Goal: Information Seeking & Learning: Learn about a topic

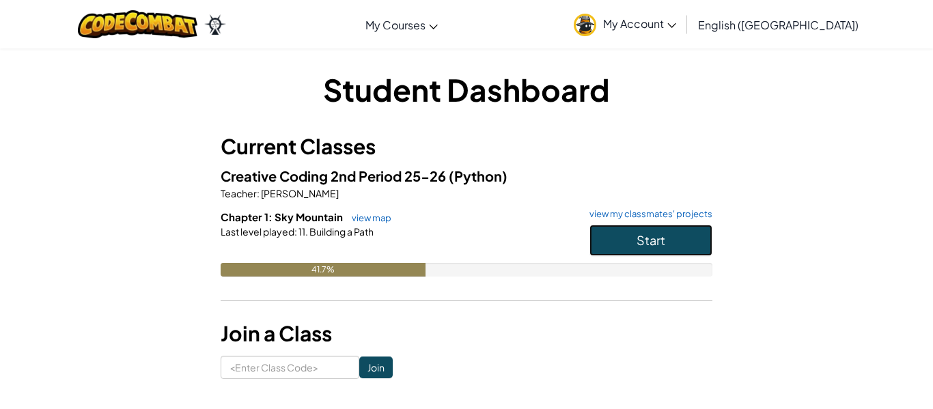
click at [599, 245] on button "Start" at bounding box center [651, 240] width 123 height 31
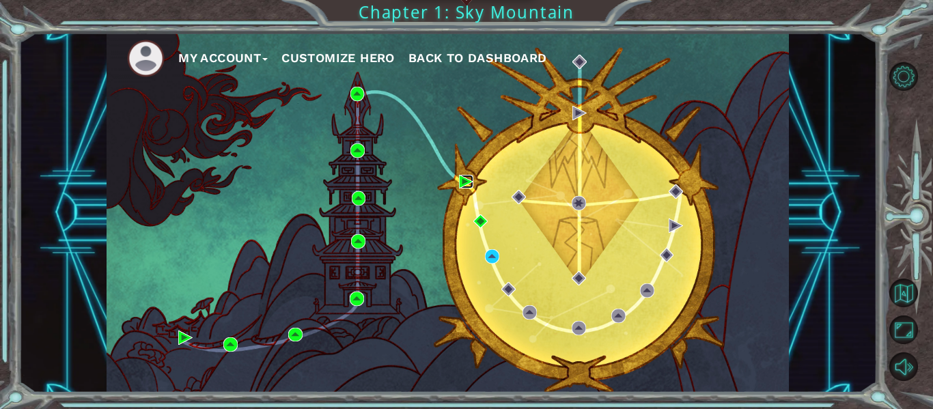
click at [464, 182] on img at bounding box center [466, 182] width 14 height 14
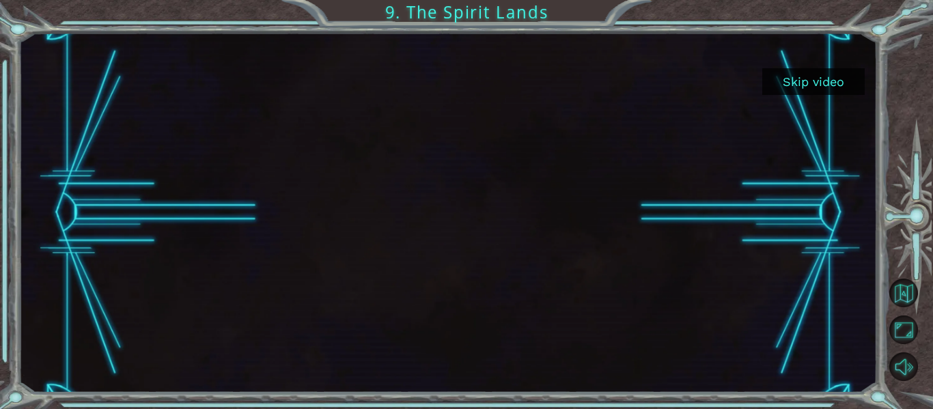
click at [825, 84] on button "Skip video" at bounding box center [813, 81] width 102 height 27
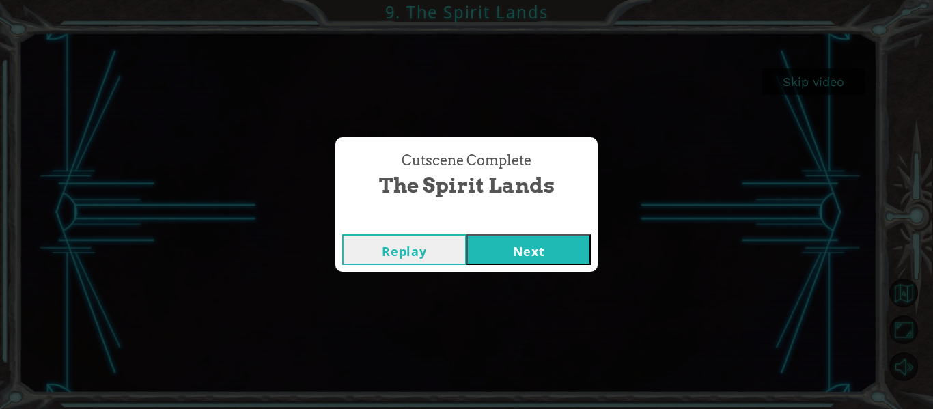
click at [560, 249] on button "Next" at bounding box center [529, 249] width 124 height 31
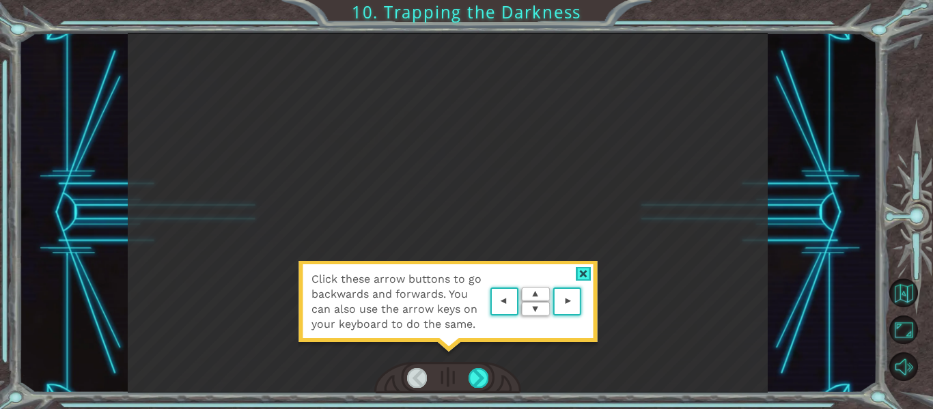
click at [587, 273] on div at bounding box center [584, 274] width 16 height 14
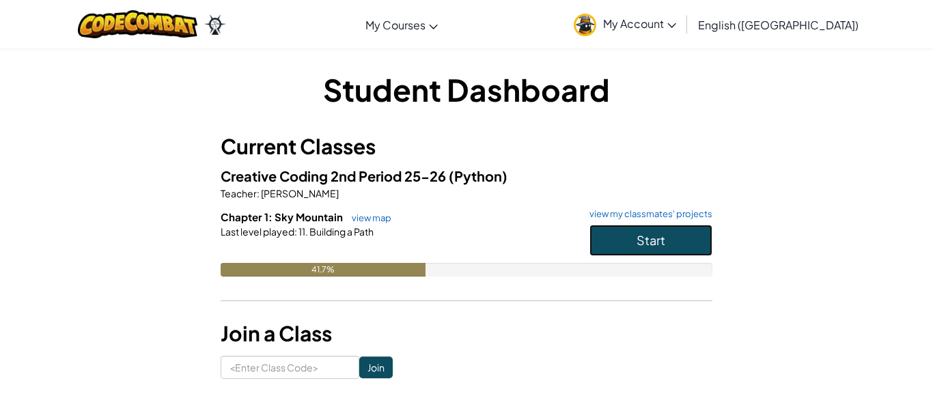
click at [622, 235] on button "Start" at bounding box center [651, 240] width 123 height 31
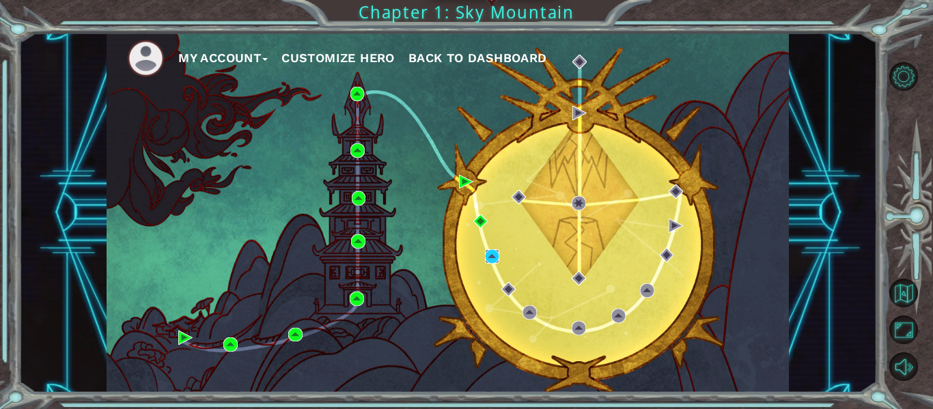
click at [493, 256] on img at bounding box center [492, 256] width 14 height 14
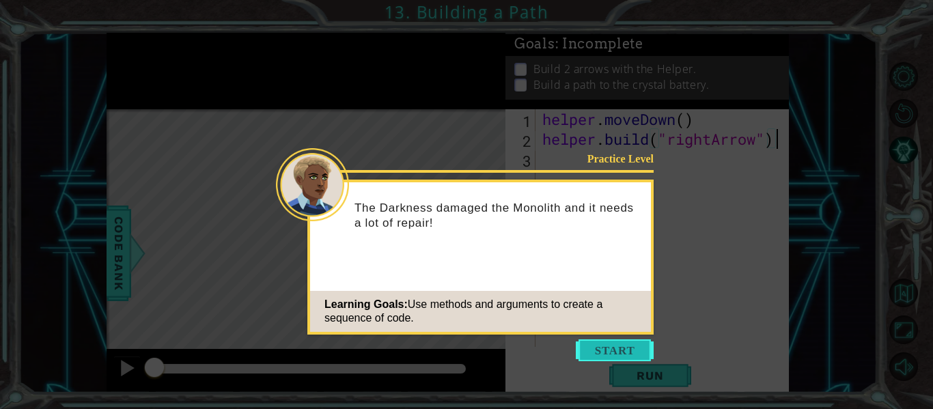
click at [636, 352] on button "Start" at bounding box center [615, 351] width 78 height 22
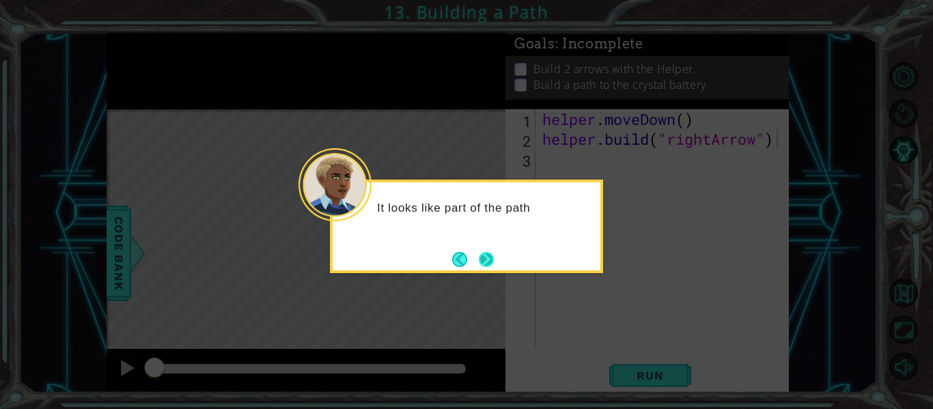
click at [494, 258] on button "Next" at bounding box center [486, 259] width 15 height 15
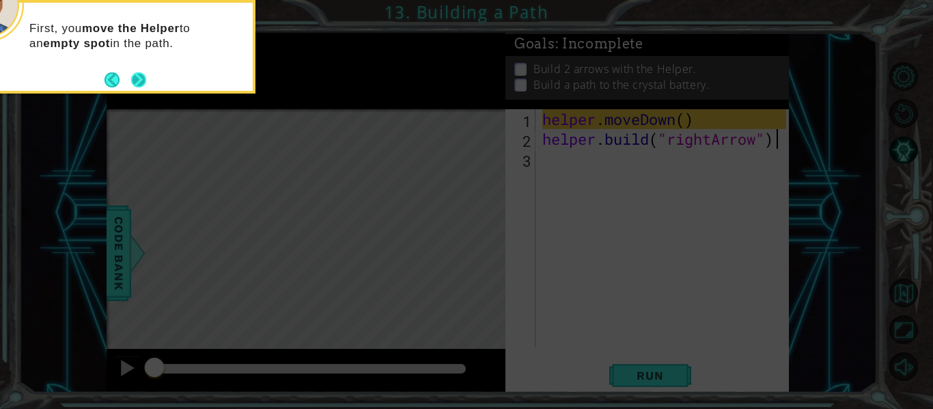
click at [139, 76] on button "Next" at bounding box center [139, 80] width 16 height 16
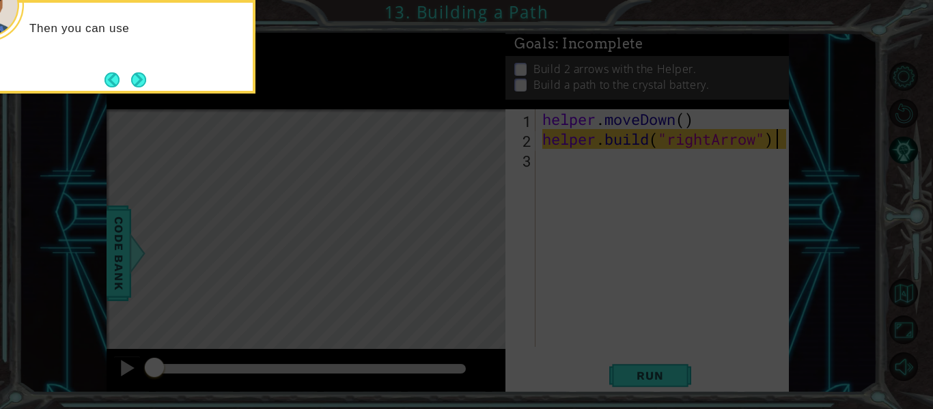
click at [139, 76] on button "Next" at bounding box center [138, 79] width 15 height 15
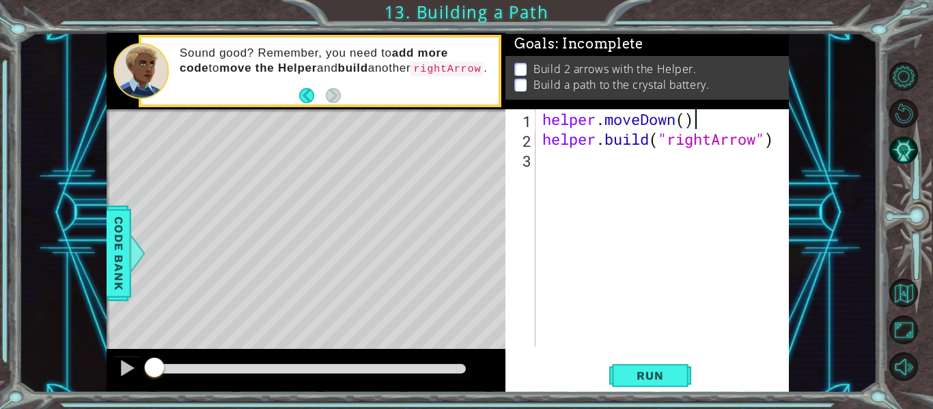
click at [301, 79] on div "Sound good? Remember, you need to add more code to move the Helper and build an…" at bounding box center [334, 71] width 329 height 64
click at [652, 374] on span "Run" at bounding box center [650, 376] width 54 height 14
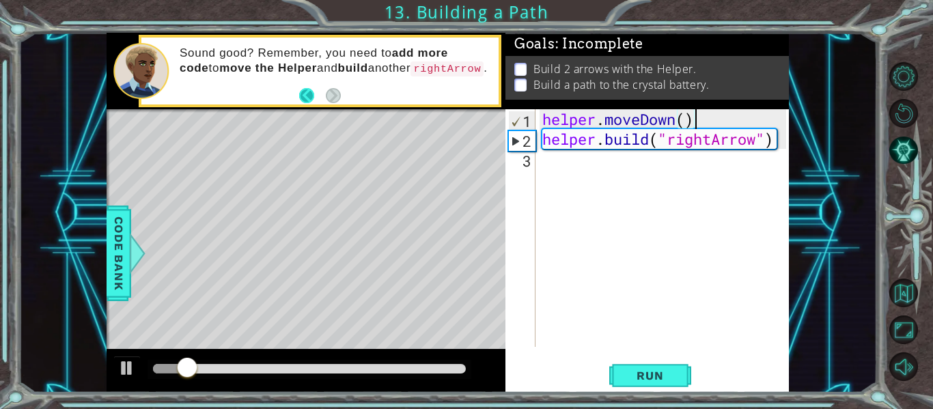
click at [305, 96] on button "Back" at bounding box center [312, 95] width 27 height 15
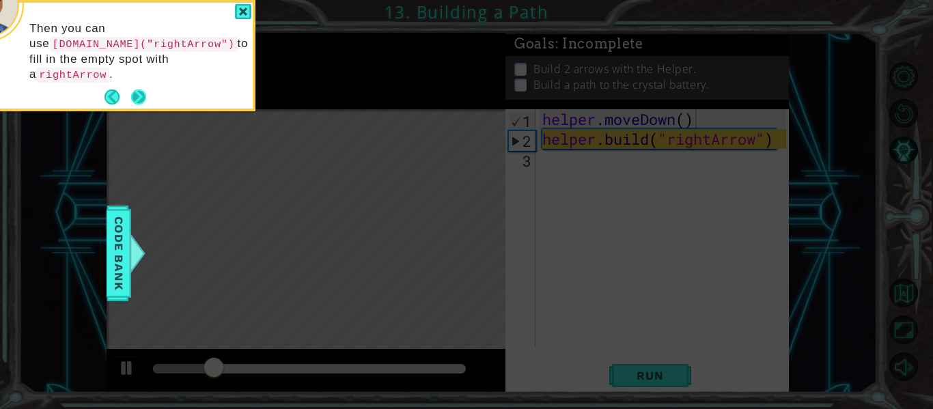
click at [137, 89] on button "Next" at bounding box center [138, 96] width 15 height 15
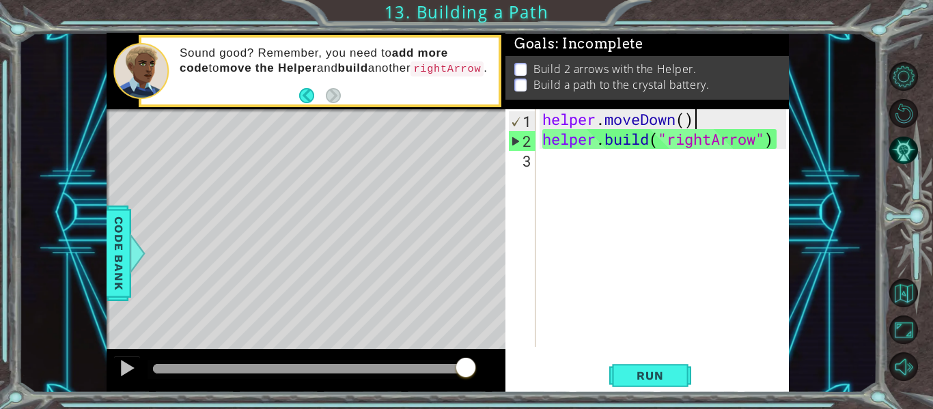
type textarea "[DOMAIN_NAME]("rightArrow")"
click at [128, 383] on button at bounding box center [126, 370] width 27 height 28
click at [309, 99] on button "Back" at bounding box center [312, 95] width 27 height 15
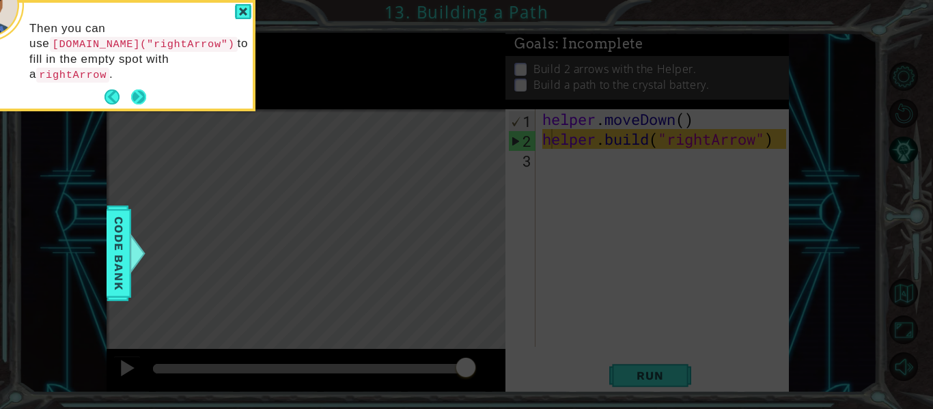
click at [146, 89] on button "Next" at bounding box center [138, 97] width 16 height 16
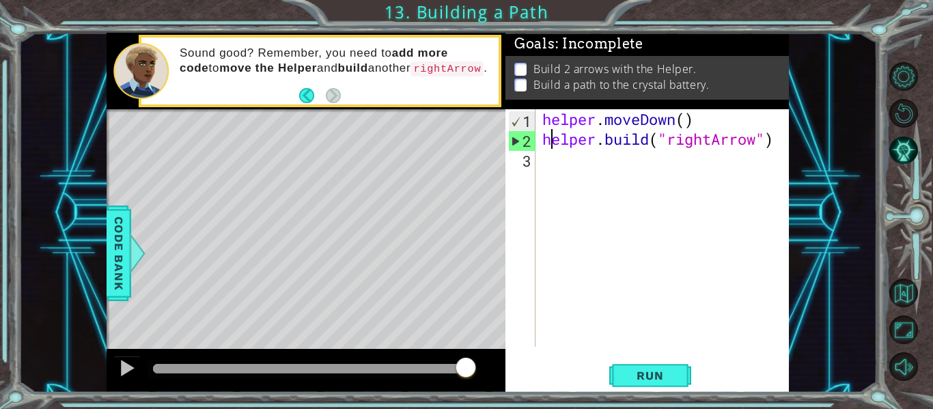
click at [543, 165] on div "helper . moveDown ( ) helper . build ( "rightArrow" )" at bounding box center [666, 247] width 253 height 277
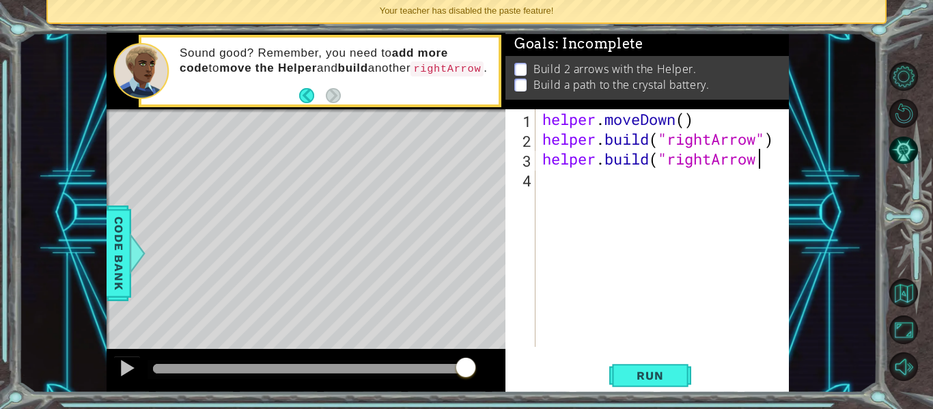
scroll to position [0, 10]
type textarea "[DOMAIN_NAME]("rightArrow")"
click at [650, 385] on button "Run" at bounding box center [650, 376] width 82 height 28
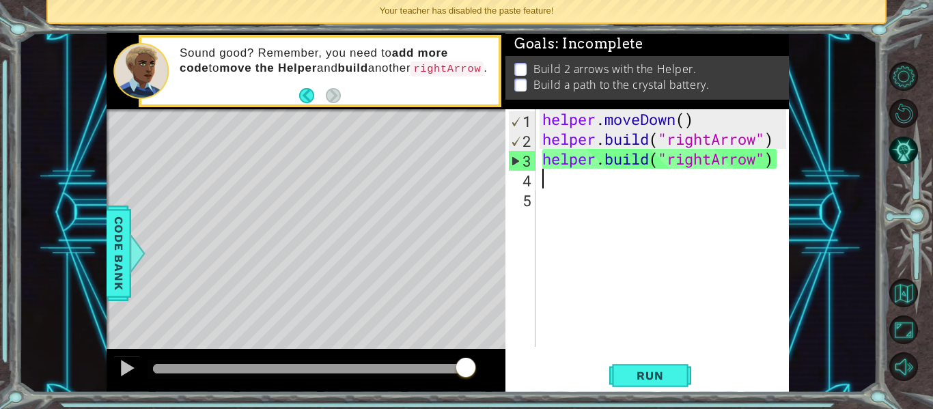
click at [596, 278] on div "helper . moveDown ( ) helper . build ( "rightArrow" ) helper . build ( "rightAr…" at bounding box center [666, 247] width 253 height 277
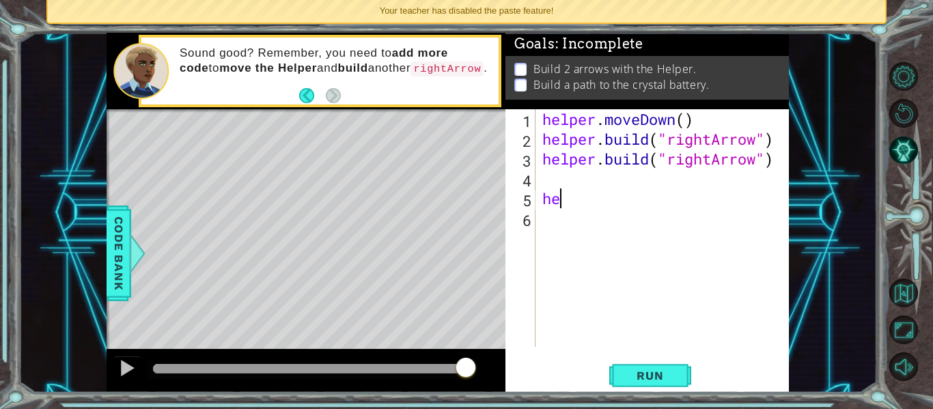
type textarea "h"
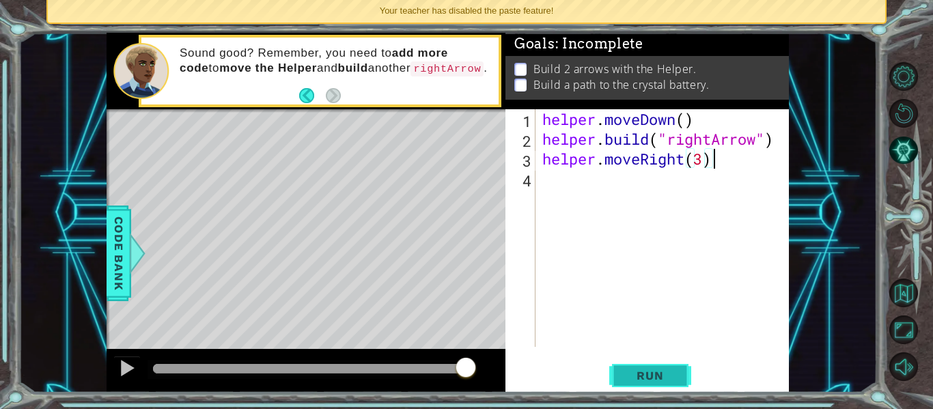
type textarea "helper.moveRight(3)"
click at [685, 366] on button "Run" at bounding box center [650, 376] width 82 height 28
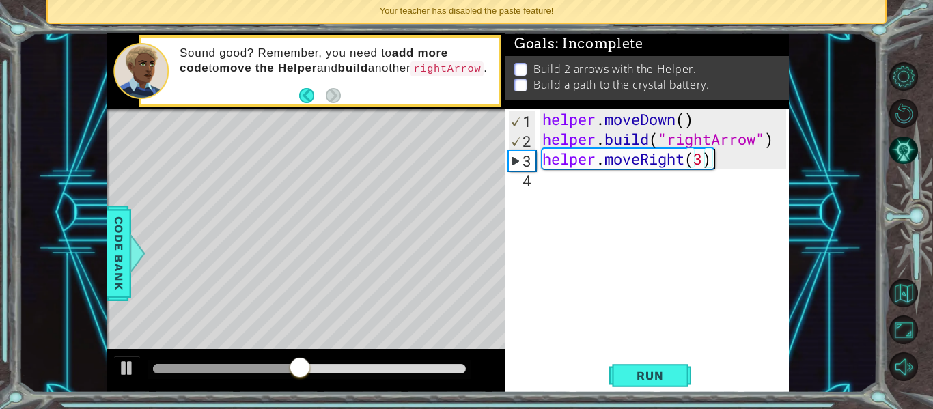
click at [719, 167] on div "helper . moveDown ( ) helper . build ( "rightArrow" ) helper . moveRight ( 3 )" at bounding box center [666, 247] width 253 height 277
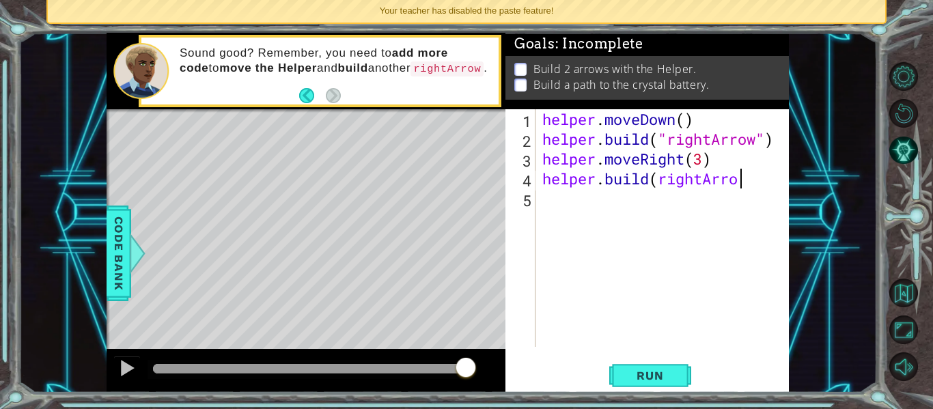
scroll to position [0, 9]
click at [663, 182] on div "helper . moveDown ( ) helper . build ( "rightArrow" ) helper . moveRight ( 3 ) …" at bounding box center [666, 247] width 253 height 277
click at [758, 182] on div "helper . moveDown ( ) helper . build ( "rightArrow" ) helper . moveRight ( 3 ) …" at bounding box center [666, 247] width 253 height 277
type textarea "[DOMAIN_NAME]("rightArrow")"
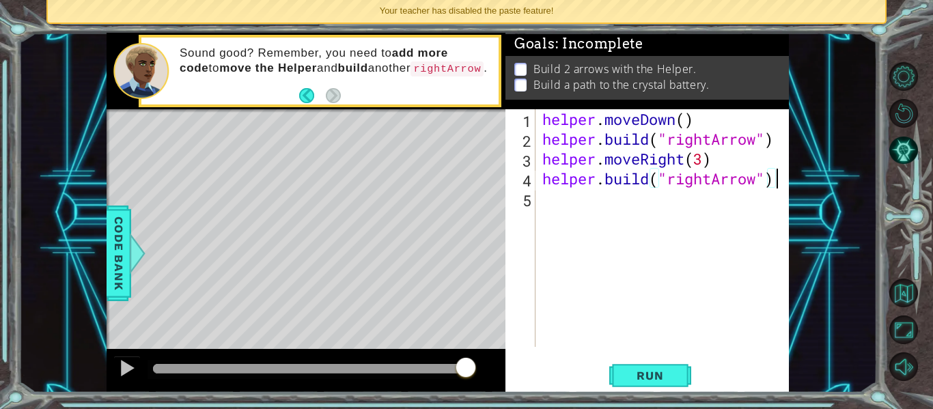
scroll to position [0, 0]
type textarea "[DOMAIN_NAME]("rightArrow")"
click at [674, 378] on span "Run" at bounding box center [650, 376] width 54 height 14
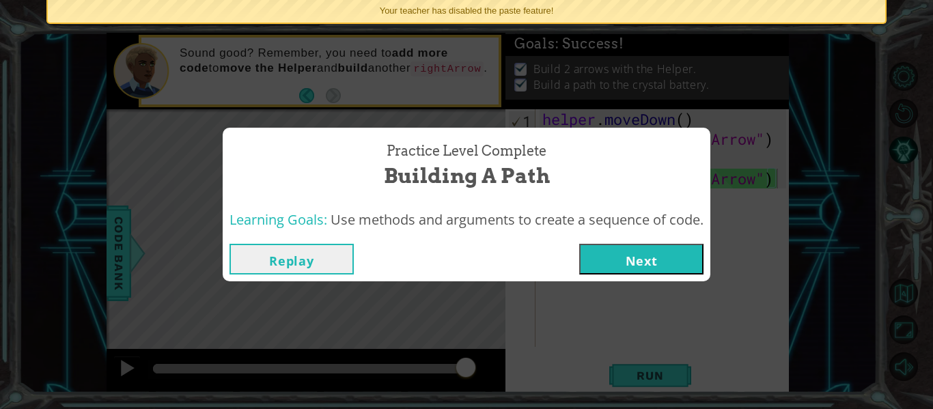
click at [663, 271] on button "Next" at bounding box center [641, 259] width 124 height 31
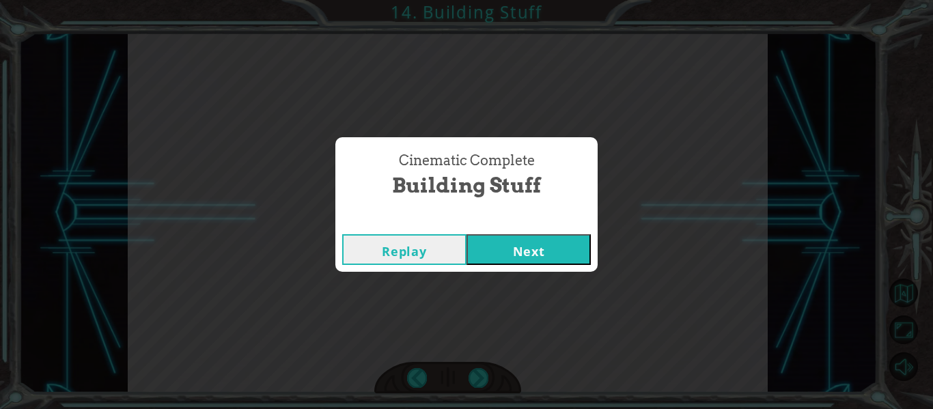
click at [538, 254] on button "Next" at bounding box center [529, 249] width 124 height 31
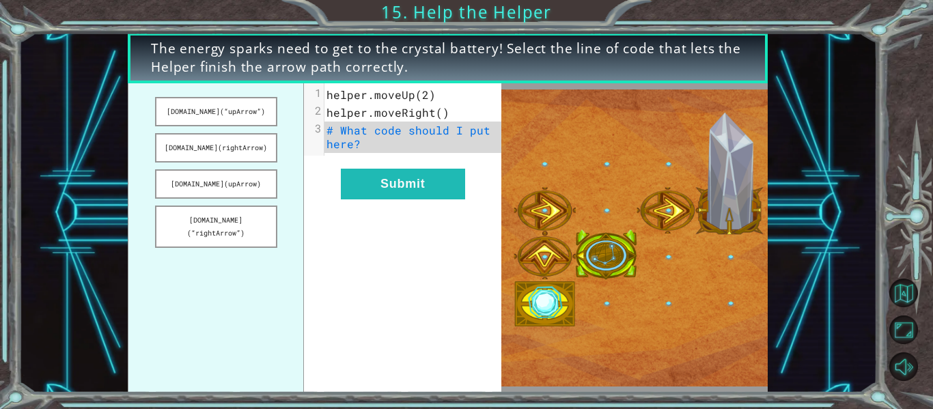
drag, startPoint x: 245, startPoint y: 228, endPoint x: 358, endPoint y: 167, distance: 128.4
click at [358, 167] on div "[DOMAIN_NAME](“upArrow”) [DOMAIN_NAME](rightArrow) [DOMAIN_NAME](upArrow) [DOMA…" at bounding box center [315, 237] width 374 height 309
click at [230, 202] on ul "[DOMAIN_NAME](“upArrow”) [DOMAIN_NAME](rightArrow) [DOMAIN_NAME](upArrow) [DOMA…" at bounding box center [216, 237] width 176 height 309
click at [232, 224] on button "[DOMAIN_NAME](“rightArrow”)" at bounding box center [216, 227] width 122 height 42
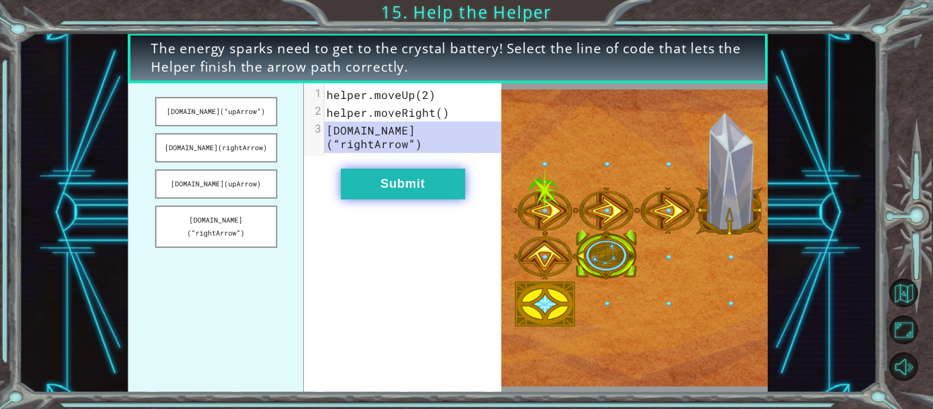
click at [435, 169] on button "Submit" at bounding box center [403, 184] width 124 height 31
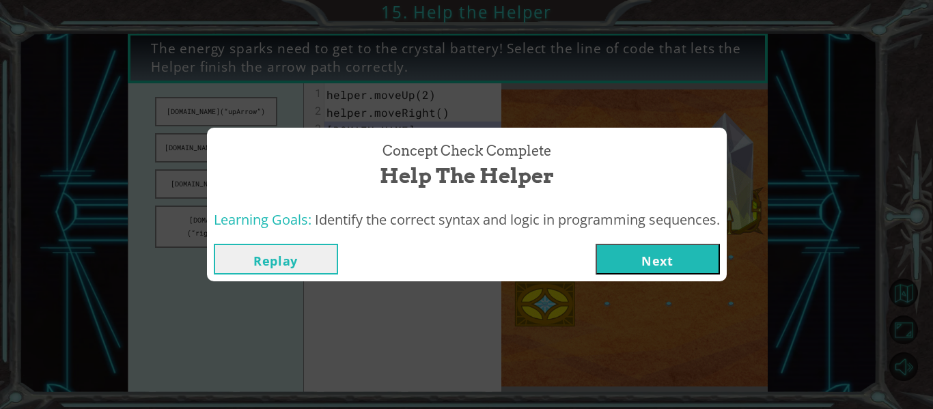
click at [656, 248] on button "Next" at bounding box center [658, 259] width 124 height 31
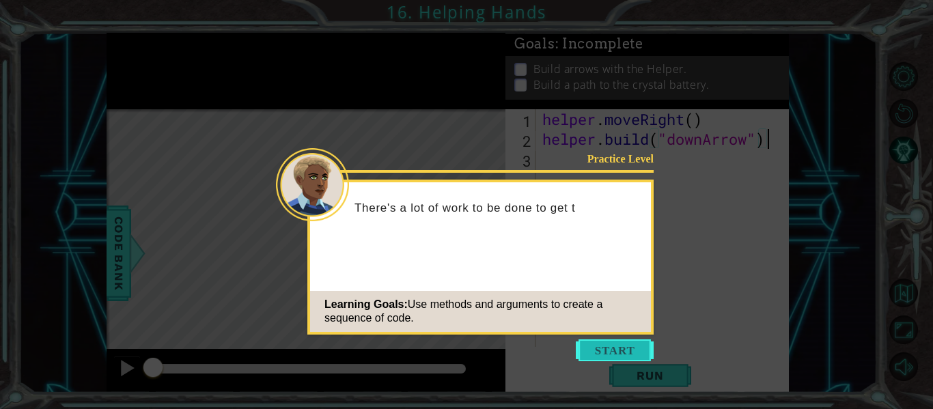
click at [622, 355] on button "Start" at bounding box center [615, 351] width 78 height 22
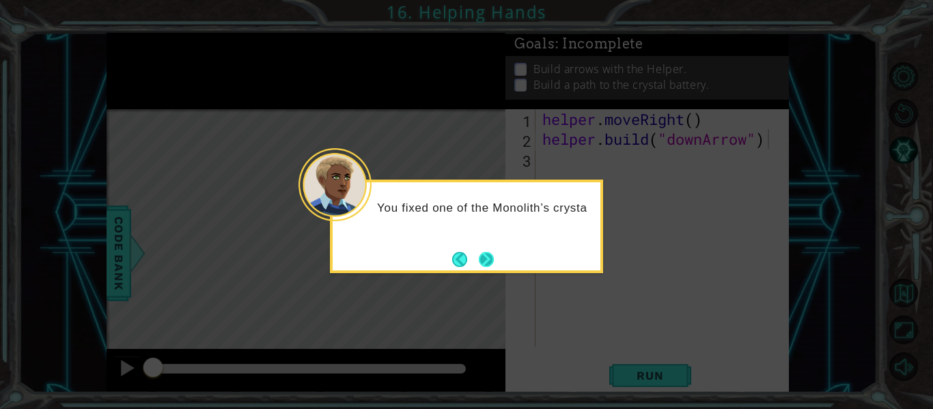
click at [494, 258] on button "Next" at bounding box center [486, 259] width 15 height 15
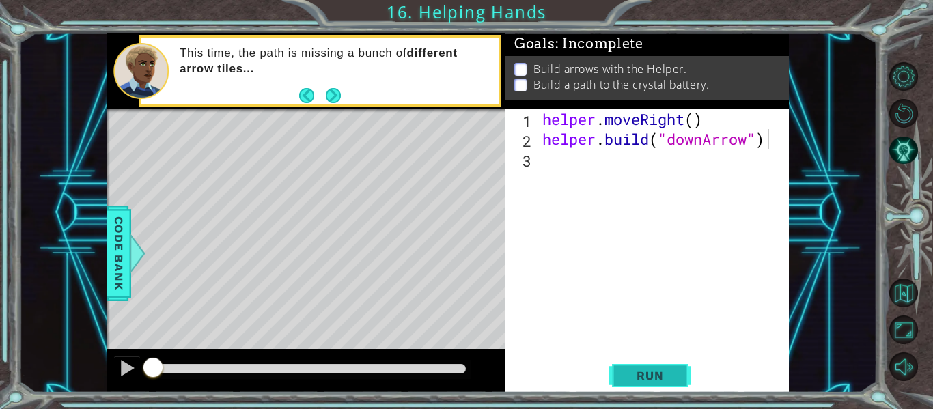
click at [657, 370] on span "Run" at bounding box center [650, 376] width 54 height 14
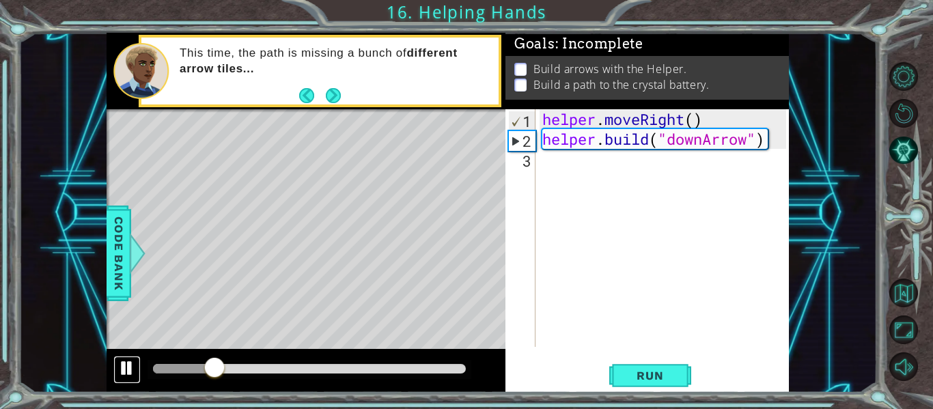
click at [133, 368] on div at bounding box center [127, 368] width 18 height 18
drag, startPoint x: 221, startPoint y: 370, endPoint x: 90, endPoint y: 392, distance: 132.3
click at [90, 392] on div "1 ההההההההההההההההההההההההההההההההההההההההההההההההההההההההההההההההההההההההההההה…" at bounding box center [447, 213] width 859 height 360
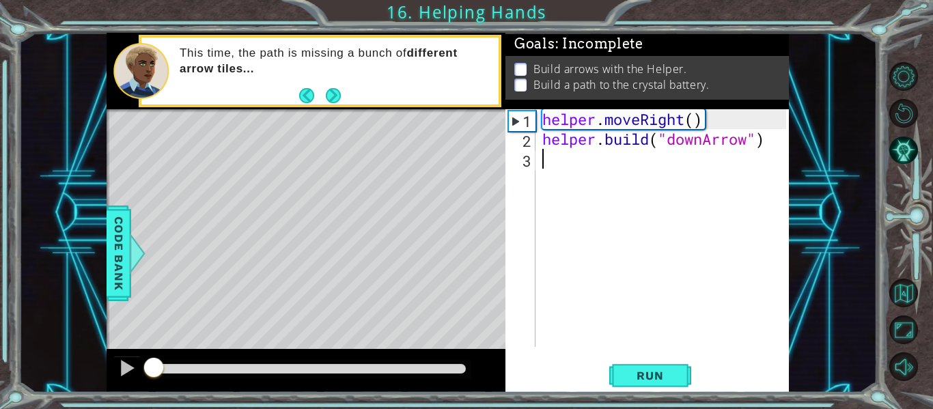
click at [652, 166] on div "helper . moveRight ( ) helper . build ( "downArrow" )" at bounding box center [666, 247] width 253 height 277
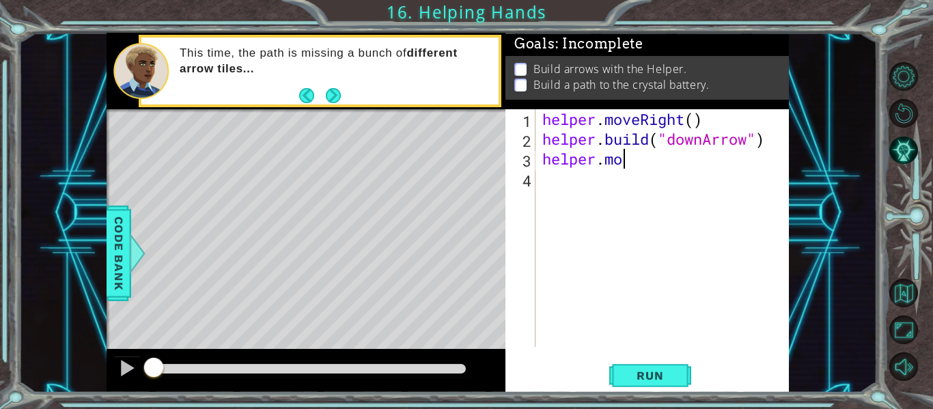
scroll to position [0, 4]
type textarea "helper.moveDown"
type textarea "helper.moveDown()"
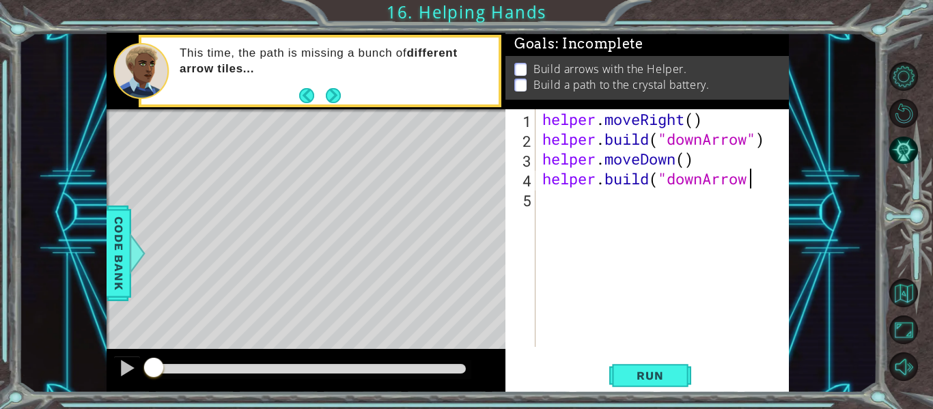
scroll to position [0, 9]
type textarea "[DOMAIN_NAME]("downArrow")"
type textarea "helper.moveRight()"
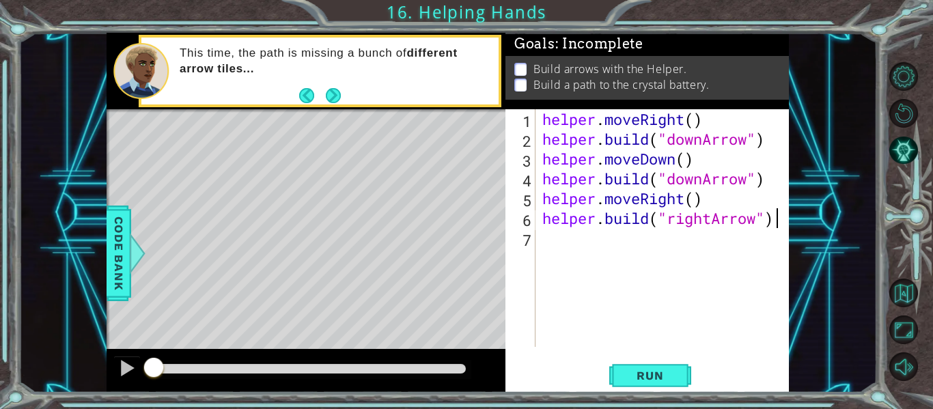
scroll to position [0, 10]
click at [643, 368] on button "Run" at bounding box center [650, 376] width 82 height 28
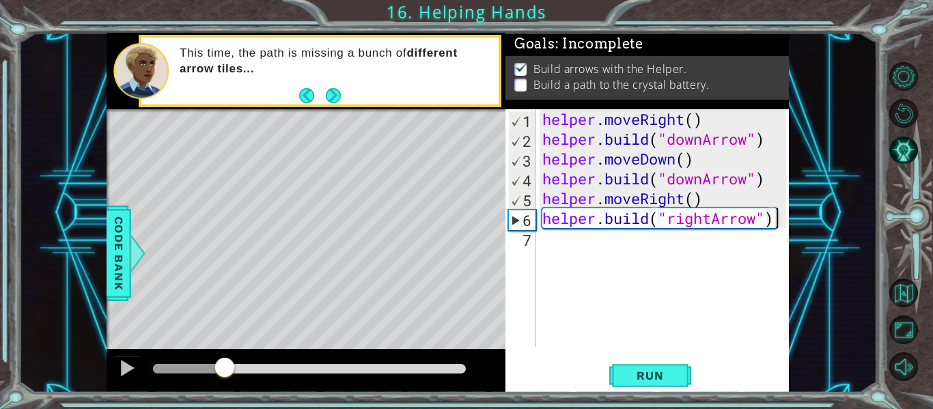
drag, startPoint x: 243, startPoint y: 371, endPoint x: 225, endPoint y: 371, distance: 18.4
click at [225, 371] on div at bounding box center [224, 369] width 25 height 25
click at [758, 184] on div "helper . moveRight ( ) helper . build ( "downArrow" ) helper . moveDown ( ) hel…" at bounding box center [666, 247] width 253 height 277
type textarea "[DOMAIN_NAME]("rightArrow")"
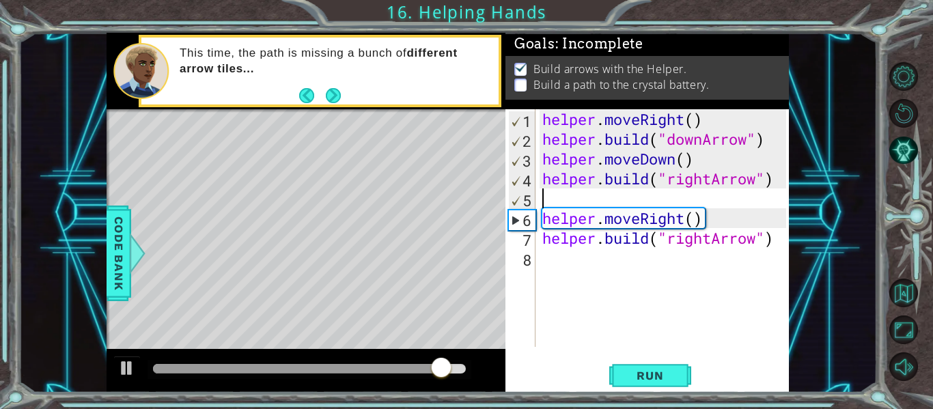
scroll to position [0, 0]
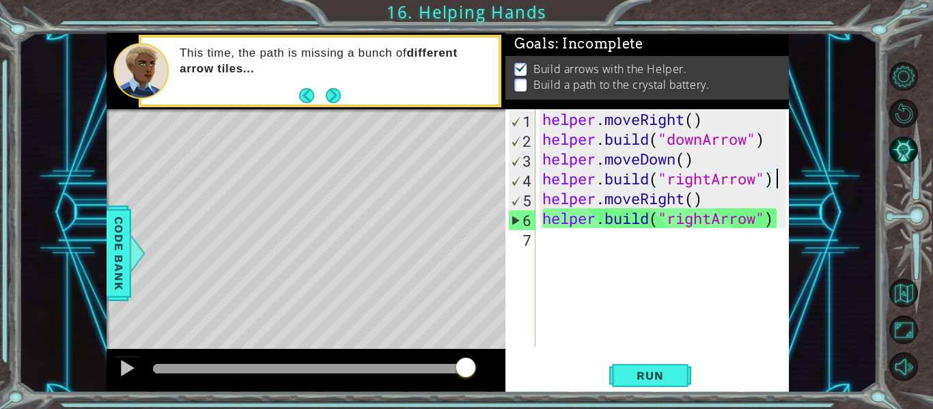
click at [785, 217] on div "helper . moveRight ( ) helper . build ( "downArrow" ) helper . moveDown ( ) hel…" at bounding box center [666, 247] width 253 height 277
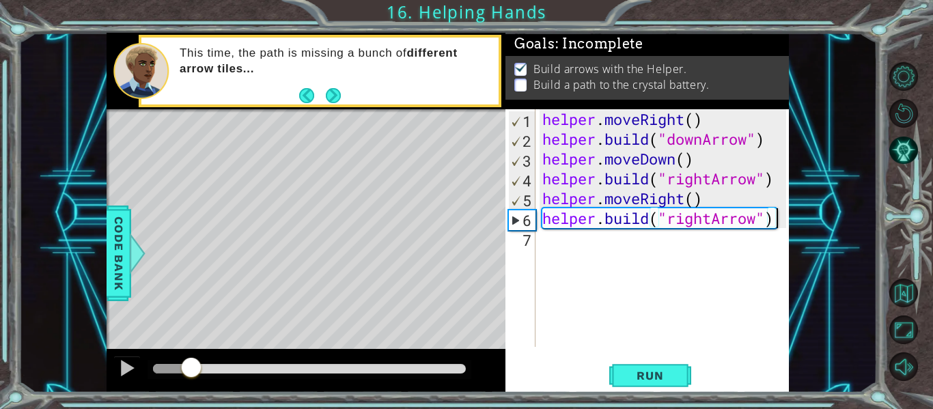
drag, startPoint x: 463, startPoint y: 365, endPoint x: 47, endPoint y: 352, distance: 416.3
click at [47, 352] on div "1 ההההההההההההההההההההההההההההההההההההההההההההההההההההההההההההההההההההההההההההה…" at bounding box center [447, 213] width 859 height 360
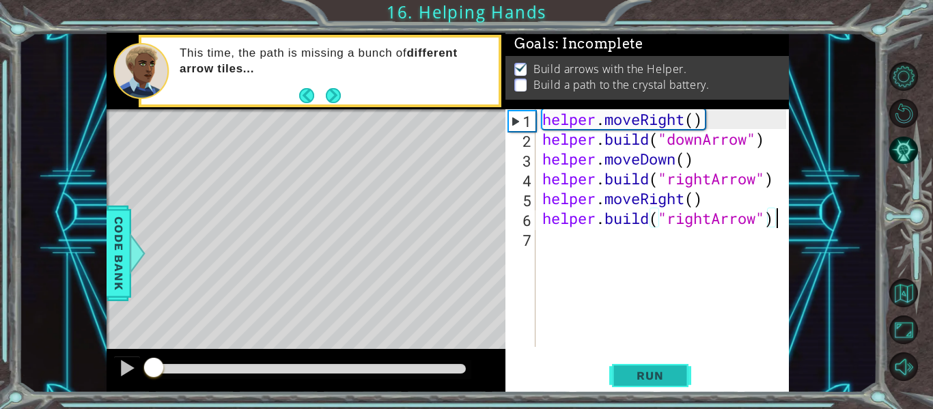
type textarea "[DOMAIN_NAME]("rightArrow")"
click at [642, 368] on button "Run" at bounding box center [650, 376] width 82 height 28
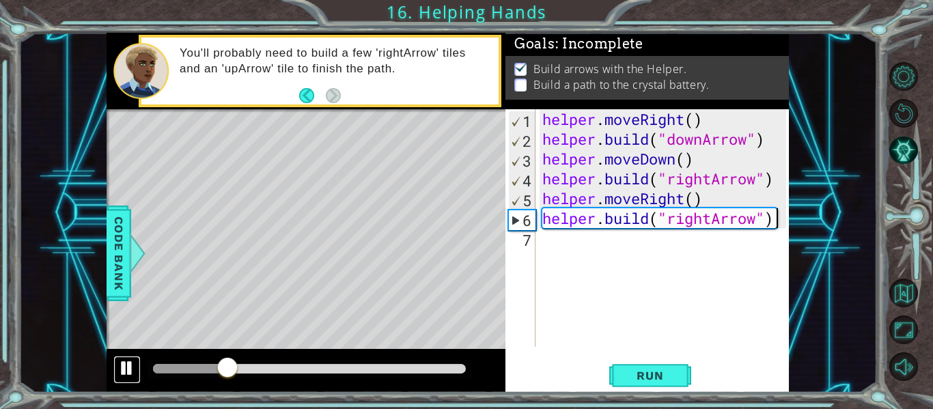
click at [137, 371] on button at bounding box center [126, 370] width 27 height 28
click at [788, 221] on div "[DOMAIN_NAME]("rightArrow") 1 2 3 4 5 6 7 helper . moveRight ( ) helper . build…" at bounding box center [648, 251] width 284 height 284
click at [782, 223] on div "helper . moveRight ( ) helper . build ( "downArrow" ) helper . moveDown ( ) hel…" at bounding box center [666, 247] width 253 height 277
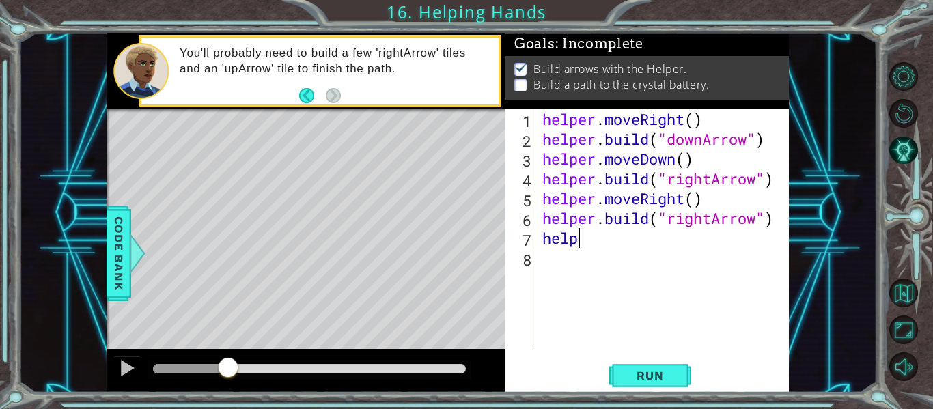
scroll to position [0, 2]
type textarea "helper.moveRight()"
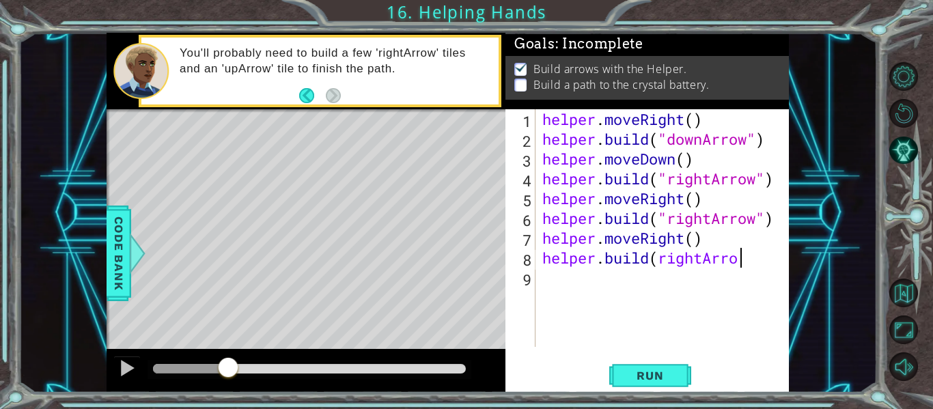
scroll to position [0, 9]
click at [657, 256] on div "helper . moveRight ( ) helper . build ( "downArrow" ) helper . moveDown ( ) hel…" at bounding box center [666, 247] width 253 height 277
click at [762, 263] on div "helper . moveRight ( ) helper . build ( "downArrow" ) helper . moveDown ( ) hel…" at bounding box center [666, 247] width 253 height 277
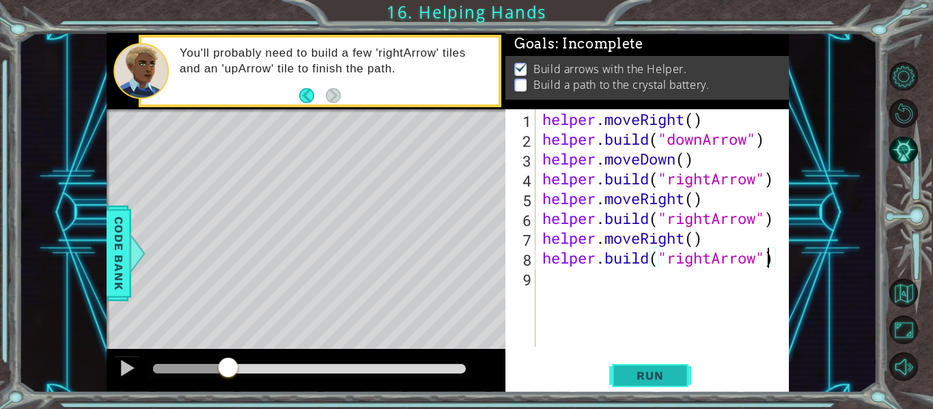
click at [674, 384] on button "Run" at bounding box center [650, 376] width 82 height 28
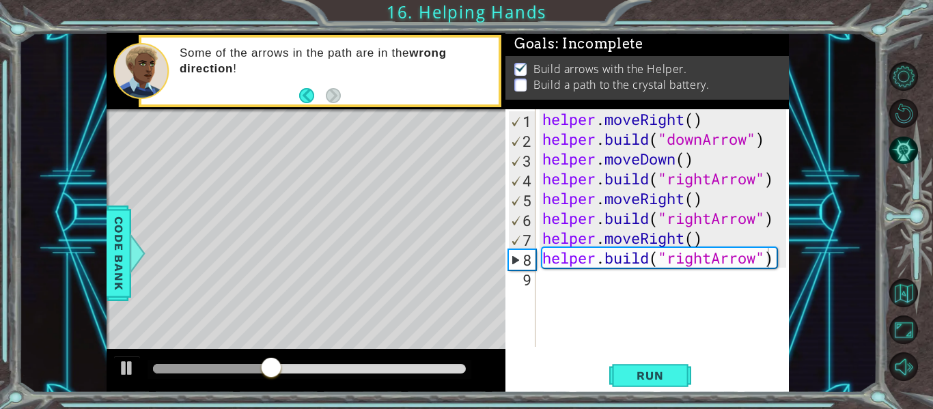
drag, startPoint x: 252, startPoint y: 378, endPoint x: 191, endPoint y: 376, distance: 61.5
click at [191, 376] on div at bounding box center [310, 369] width 324 height 19
drag, startPoint x: 277, startPoint y: 371, endPoint x: 212, endPoint y: 359, distance: 65.3
click at [216, 359] on div at bounding box center [228, 369] width 25 height 25
click at [712, 259] on div "helper . moveRight ( ) helper . build ( "downArrow" ) helper . moveDown ( ) hel…" at bounding box center [666, 247] width 253 height 277
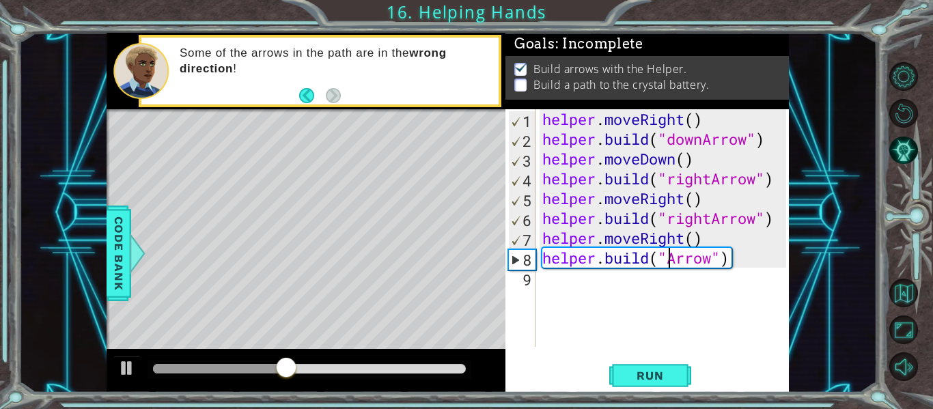
scroll to position [0, 7]
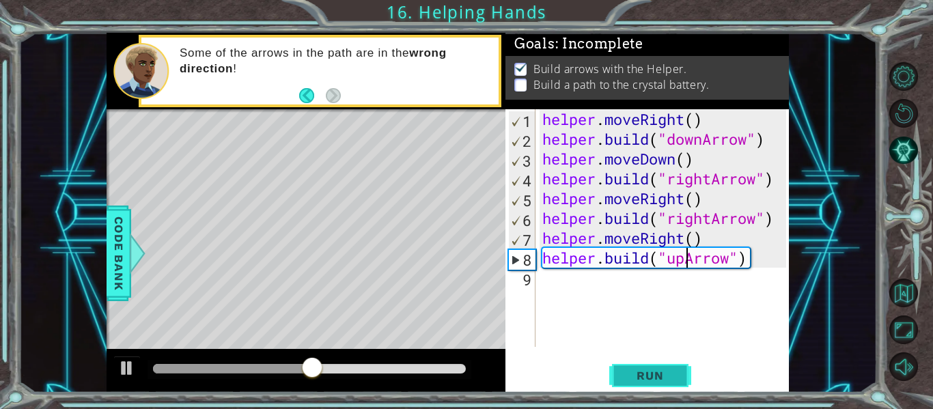
type textarea "[DOMAIN_NAME]("upArrow")"
click at [672, 374] on span "Run" at bounding box center [650, 376] width 54 height 14
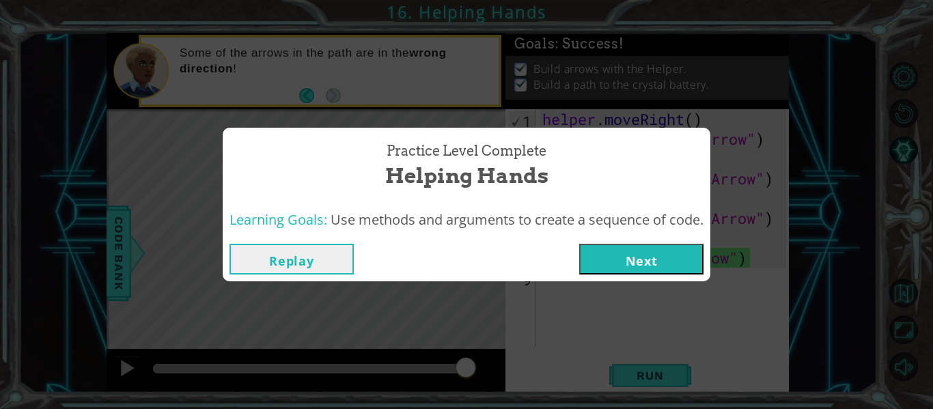
click at [629, 267] on button "Next" at bounding box center [641, 259] width 124 height 31
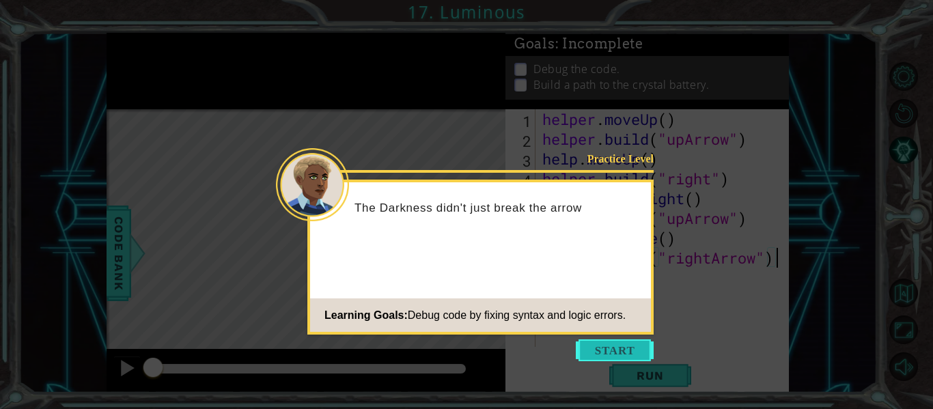
click at [630, 350] on button "Start" at bounding box center [615, 351] width 78 height 22
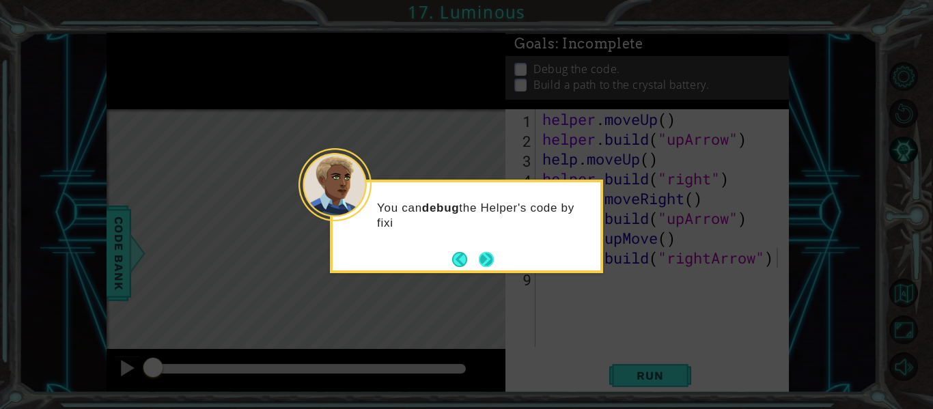
click at [488, 262] on button "Next" at bounding box center [486, 259] width 15 height 15
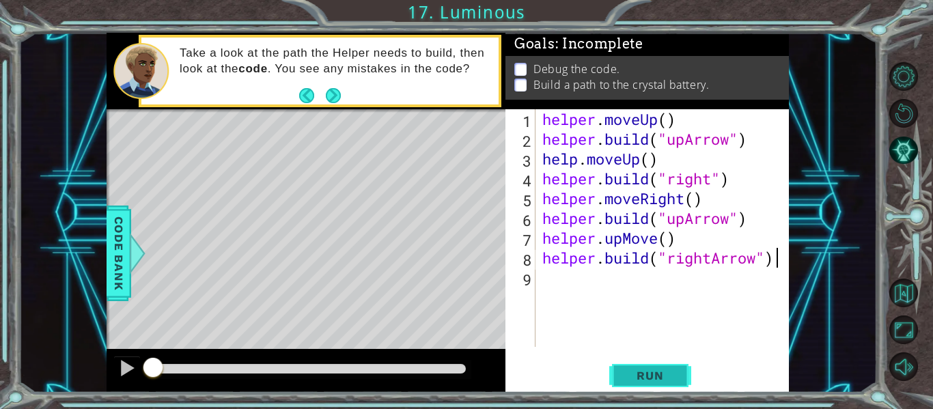
click at [648, 379] on span "Run" at bounding box center [650, 376] width 54 height 14
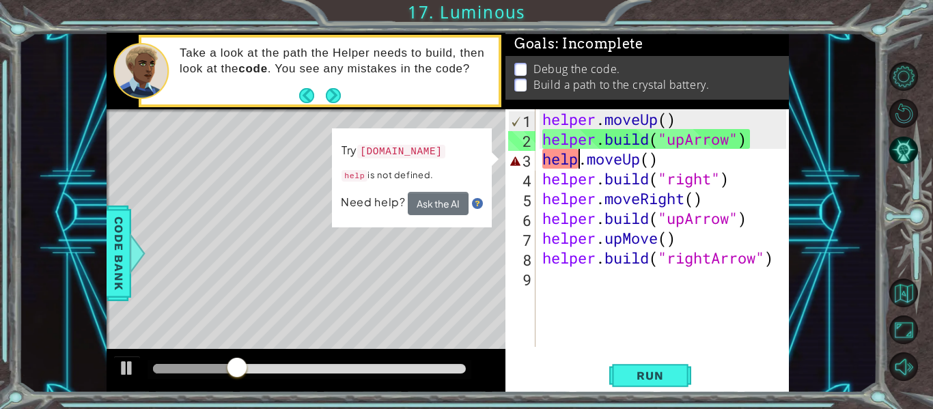
click at [579, 158] on div "helper . moveUp ( ) helper . build ( "upArrow" ) help . moveUp ( ) helper . bui…" at bounding box center [666, 247] width 253 height 277
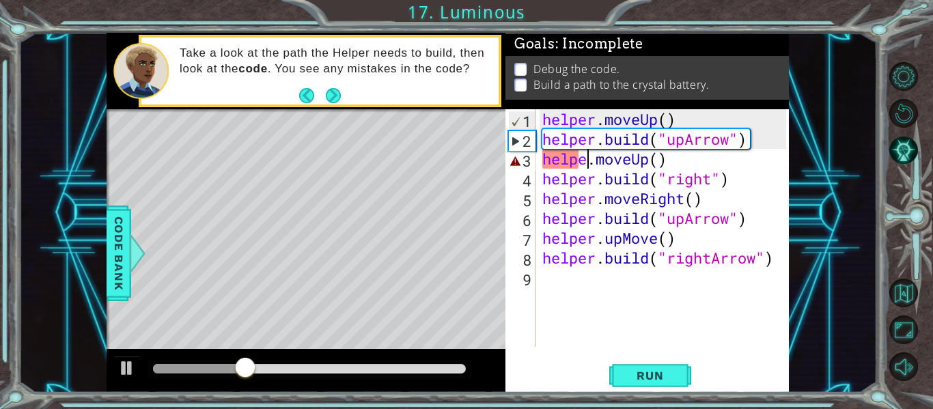
scroll to position [0, 3]
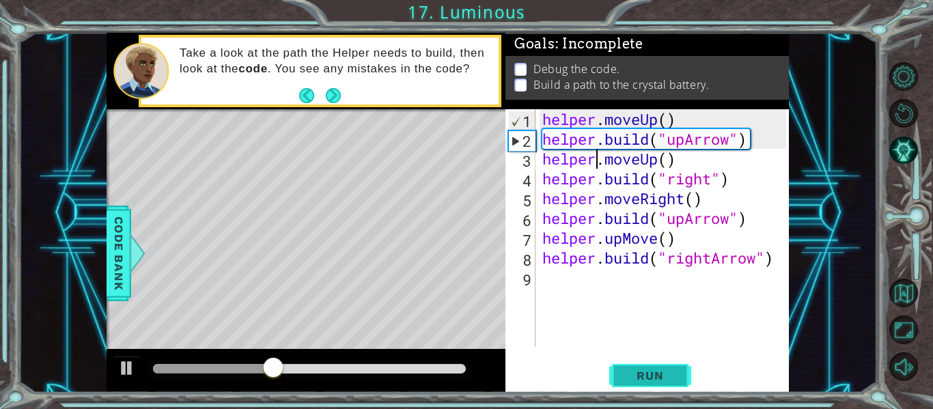
click at [642, 380] on span "Run" at bounding box center [650, 376] width 54 height 14
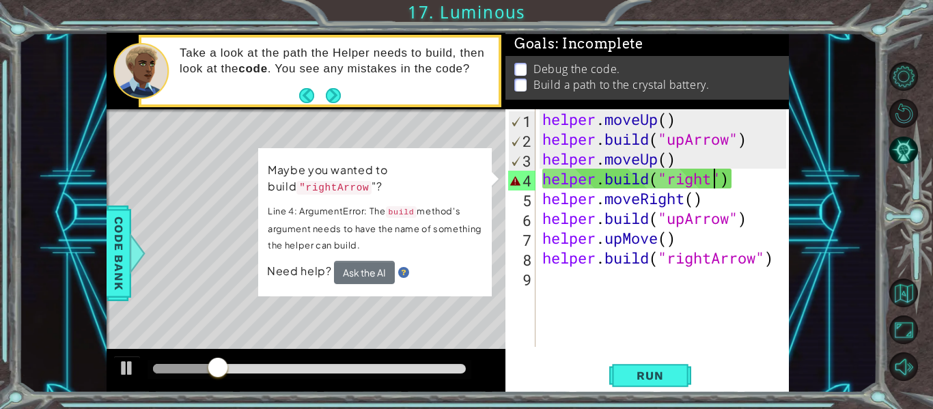
click at [717, 180] on div "helper . moveUp ( ) helper . build ( "upArrow" ) helper . moveUp ( ) helper . b…" at bounding box center [666, 247] width 253 height 277
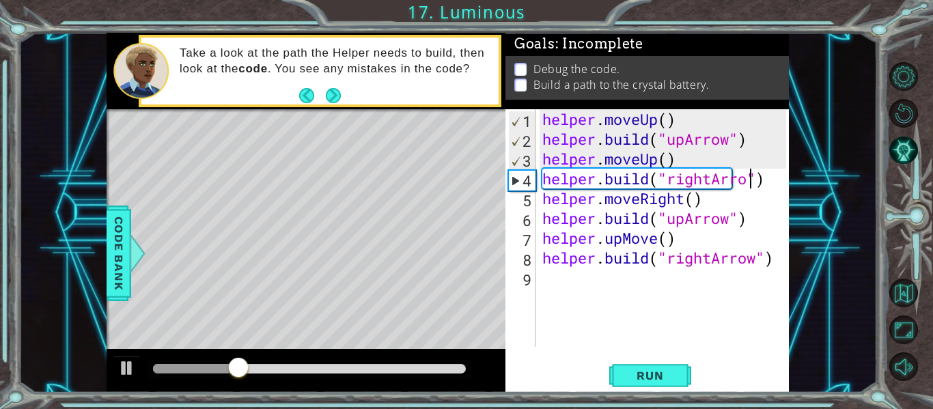
type textarea "[DOMAIN_NAME]("rightArrow")"
click at [699, 284] on div "helper . moveUp ( ) helper . build ( "upArrow" ) helper . moveUp ( ) helper . b…" at bounding box center [666, 247] width 253 height 277
click at [659, 381] on span "Run" at bounding box center [650, 376] width 54 height 14
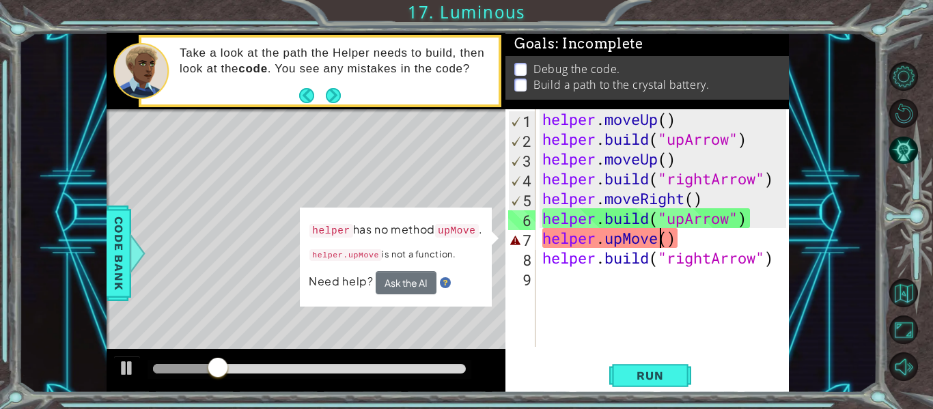
click at [660, 241] on div "helper . moveUp ( ) helper . build ( "upArrow" ) helper . moveUp ( ) helper . b…" at bounding box center [666, 247] width 253 height 277
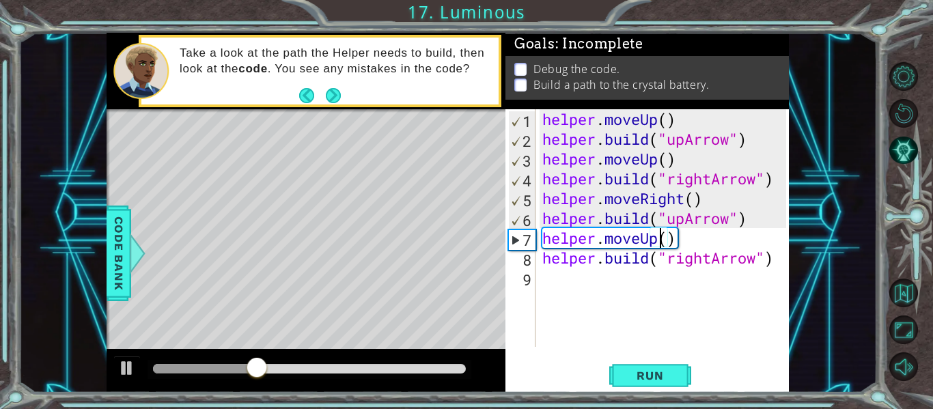
scroll to position [0, 5]
type textarea "helper.moveUp()"
click at [654, 373] on span "Run" at bounding box center [650, 376] width 54 height 14
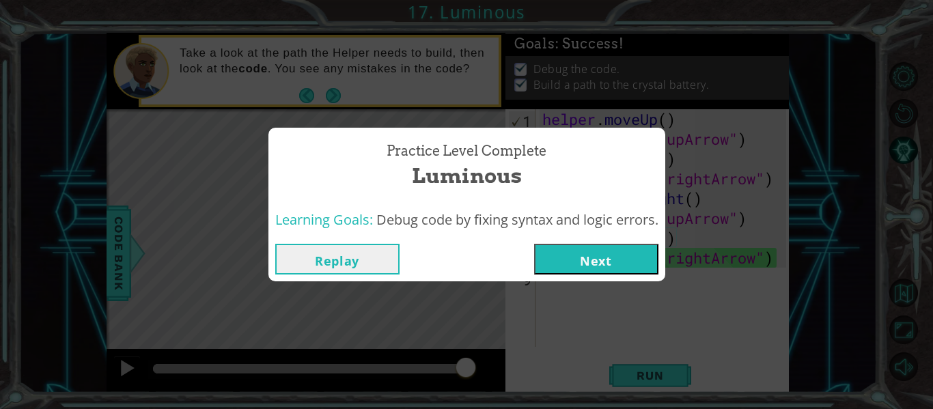
click at [601, 264] on button "Next" at bounding box center [596, 259] width 124 height 31
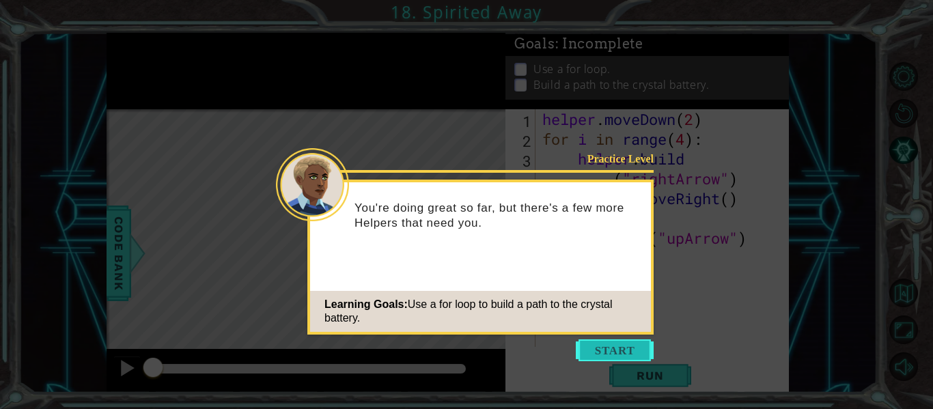
click at [615, 354] on button "Start" at bounding box center [615, 351] width 78 height 22
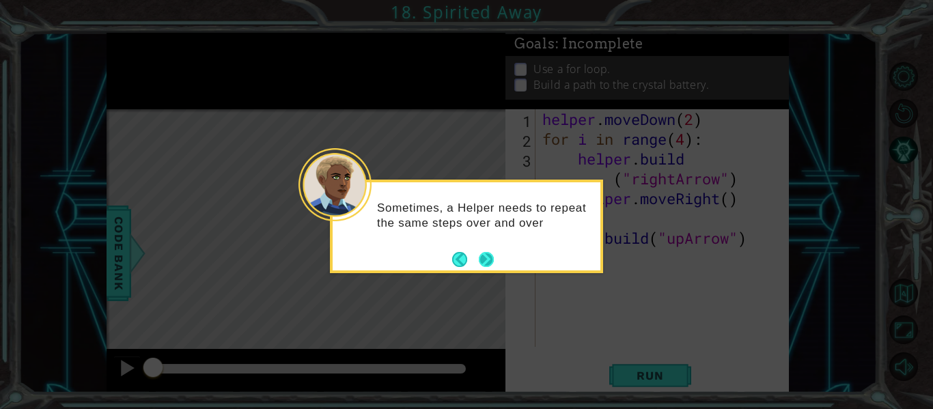
click at [488, 258] on button "Next" at bounding box center [486, 259] width 15 height 15
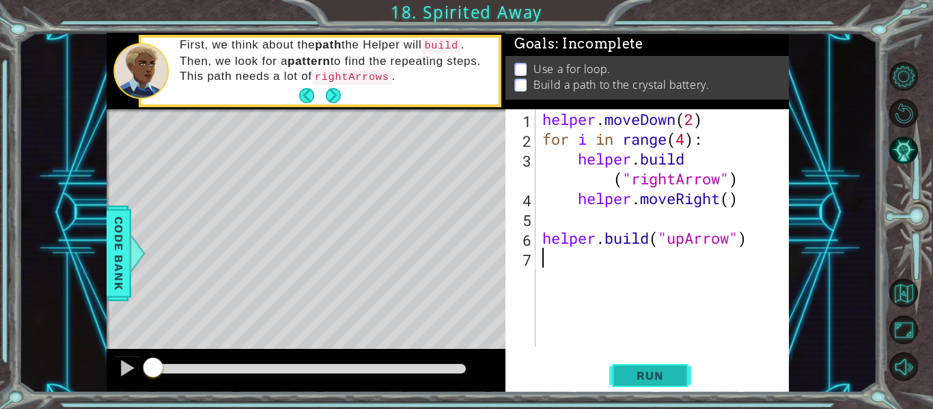
click at [632, 367] on button "Run" at bounding box center [650, 376] width 82 height 28
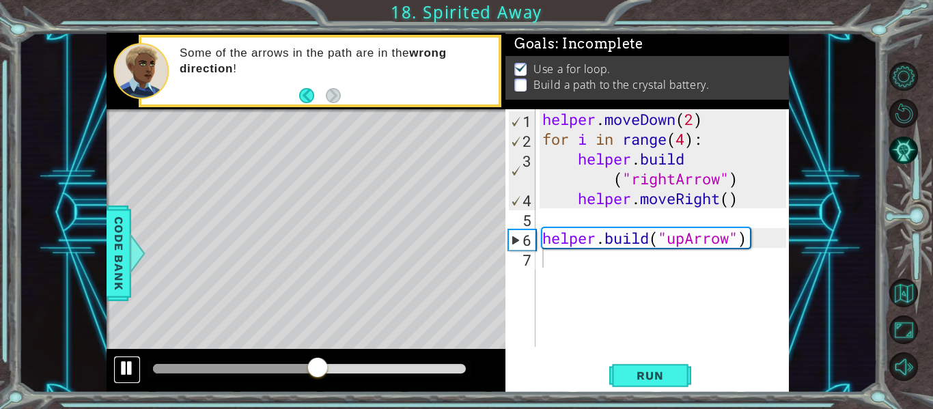
click at [130, 377] on div at bounding box center [127, 368] width 18 height 18
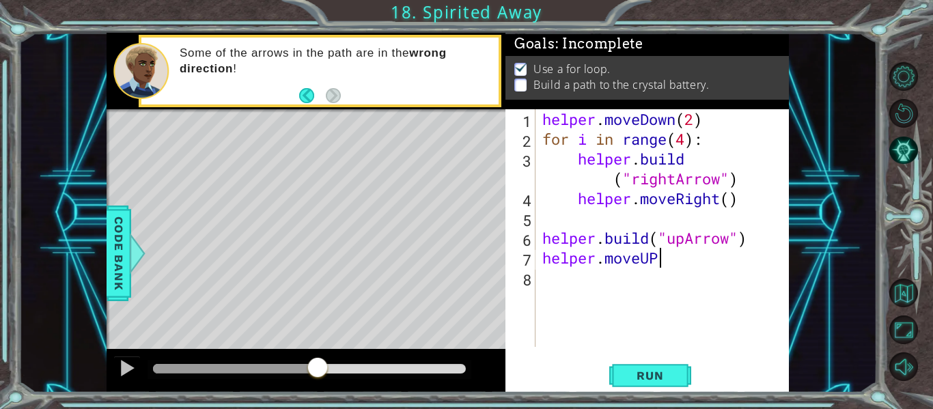
scroll to position [0, 5]
type textarea "helper.moveUP()"
click at [659, 263] on div "helper . moveDown ( 2 ) for i in range ( 4 ) : helper . build ( "rightArrow" ) …" at bounding box center [666, 247] width 253 height 277
type textarea "helper.moveUp()"
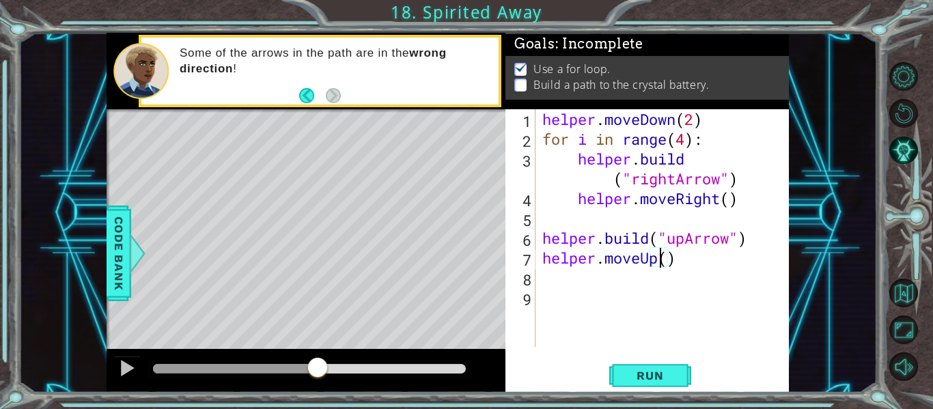
scroll to position [0, 5]
click at [556, 276] on div "helper . moveDown ( 2 ) for i in range ( 4 ) : helper . build ( "rightArrow" ) …" at bounding box center [666, 247] width 253 height 277
type textarea "B"
type textarea "helper.moveUp()"
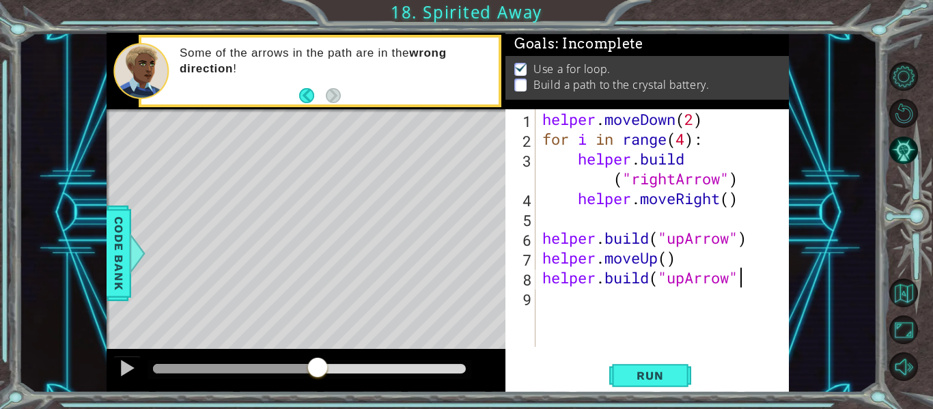
scroll to position [0, 9]
type textarea "[DOMAIN_NAME]("upArrow")"
click at [667, 381] on span "Run" at bounding box center [650, 376] width 54 height 14
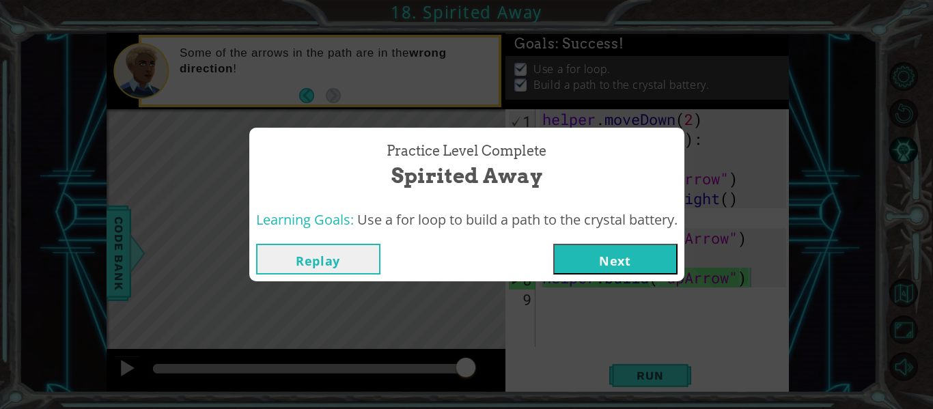
click at [659, 220] on span "Use a for loop to build a path to the crystal battery." at bounding box center [517, 219] width 320 height 18
click at [616, 260] on button "Next" at bounding box center [615, 259] width 124 height 31
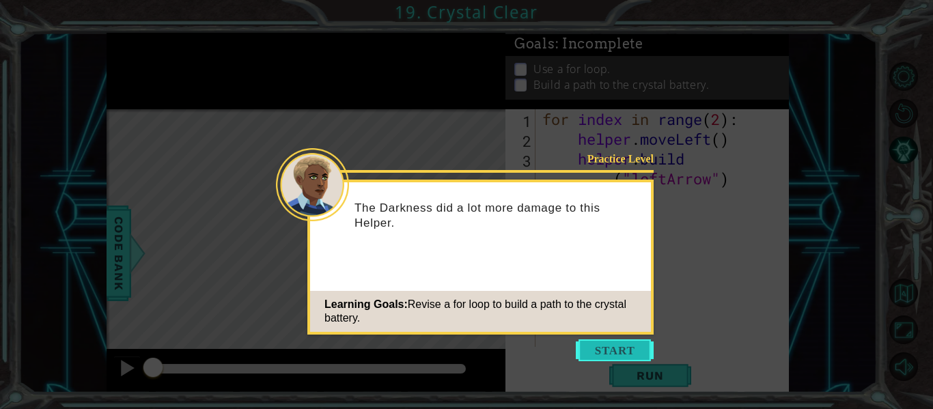
click at [624, 341] on button "Start" at bounding box center [615, 351] width 78 height 22
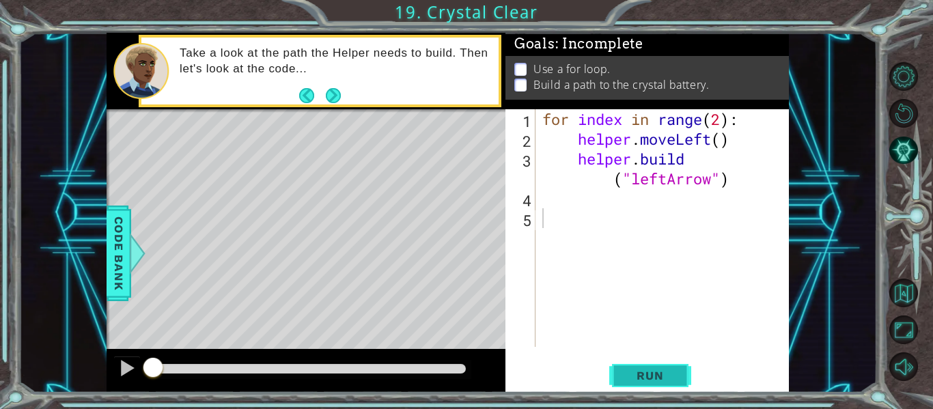
click at [648, 367] on button "Run" at bounding box center [650, 376] width 82 height 28
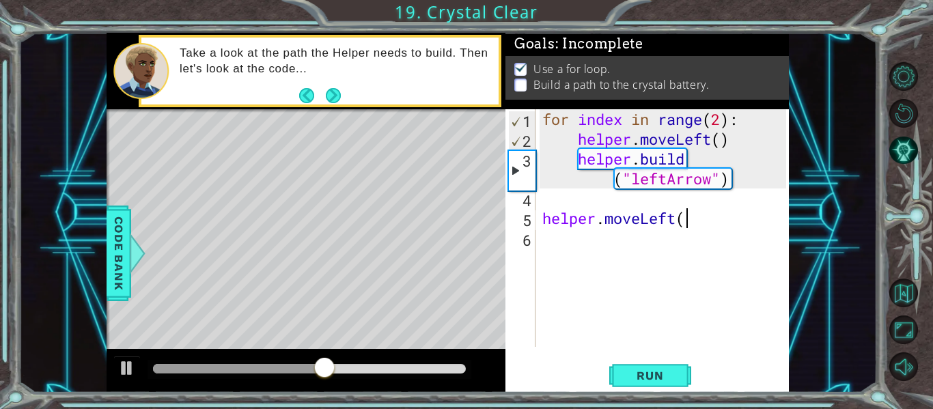
scroll to position [0, 6]
type textarea "helper.moveLeft()"
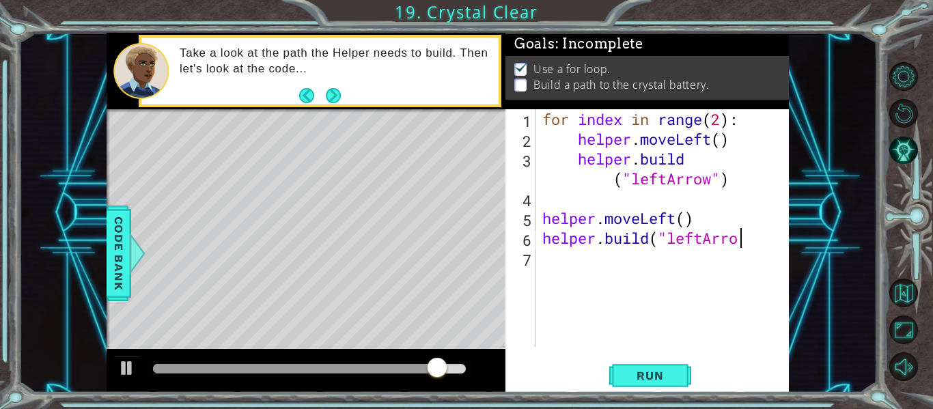
scroll to position [0, 9]
type textarea "[DOMAIN_NAME]("leftArrow")"
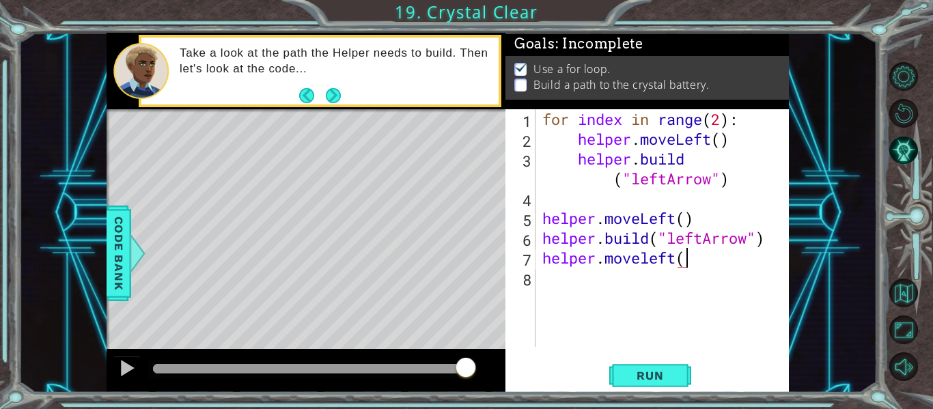
type textarea "helper.moveleft()"
type textarea "helper.builds("leftArrow")"
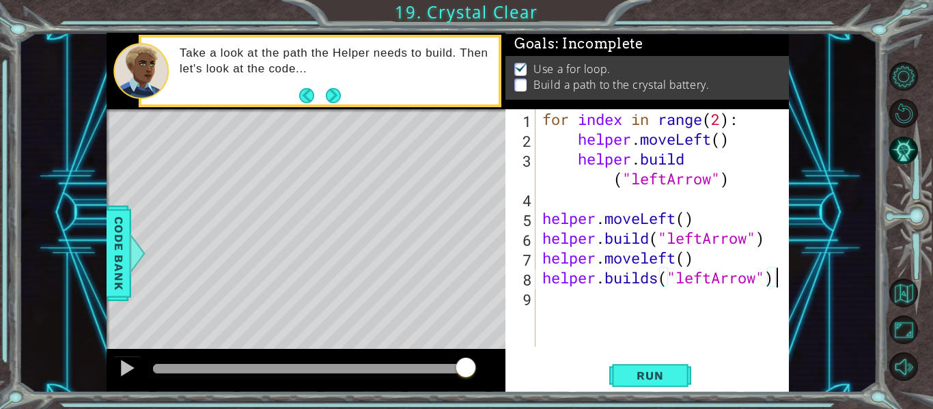
scroll to position [0, 0]
type textarea "helper.builds("leftArrow")"
click at [661, 376] on span "Run" at bounding box center [650, 376] width 54 height 14
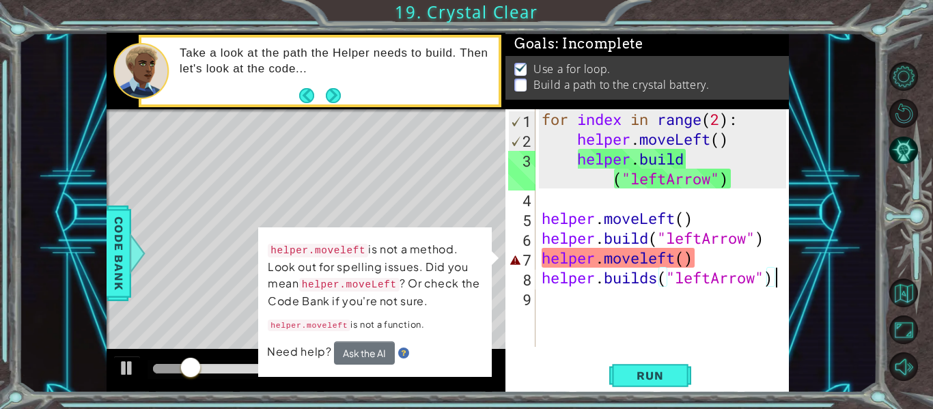
click at [539, 296] on div "for index in range ( 2 ) : helper . moveLeft ( ) helper . build ( "leftArrow" )…" at bounding box center [666, 247] width 254 height 277
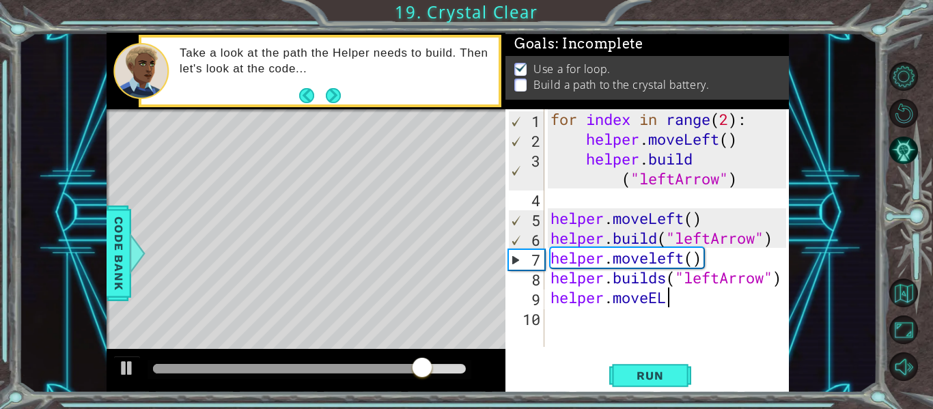
scroll to position [0, 4]
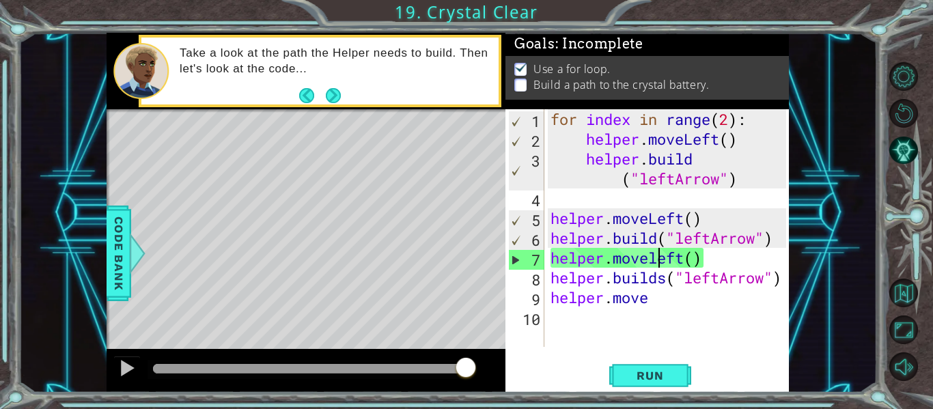
click at [659, 258] on div "for index in range ( 2 ) : helper . moveLeft ( ) helper . build ( "leftArrow" )…" at bounding box center [670, 247] width 245 height 277
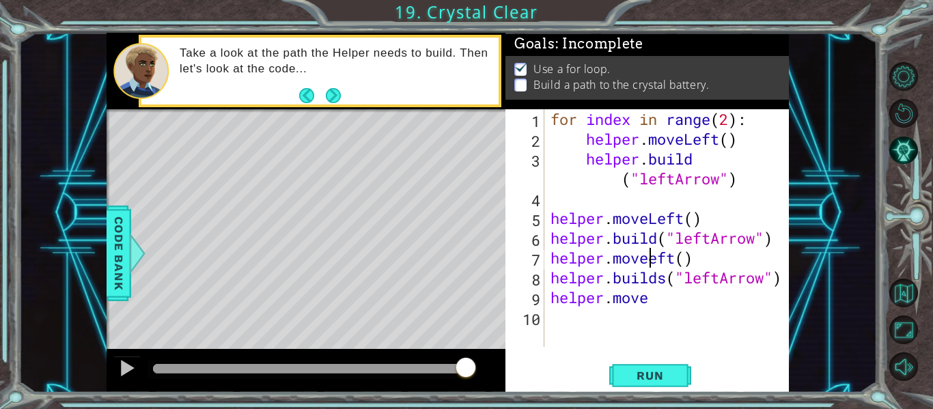
scroll to position [0, 5]
click at [665, 303] on div "for index in range ( 2 ) : helper . moveLeft ( ) helper . build ( "leftArrow" )…" at bounding box center [670, 247] width 245 height 277
type textarea "helper.moveLeft()"
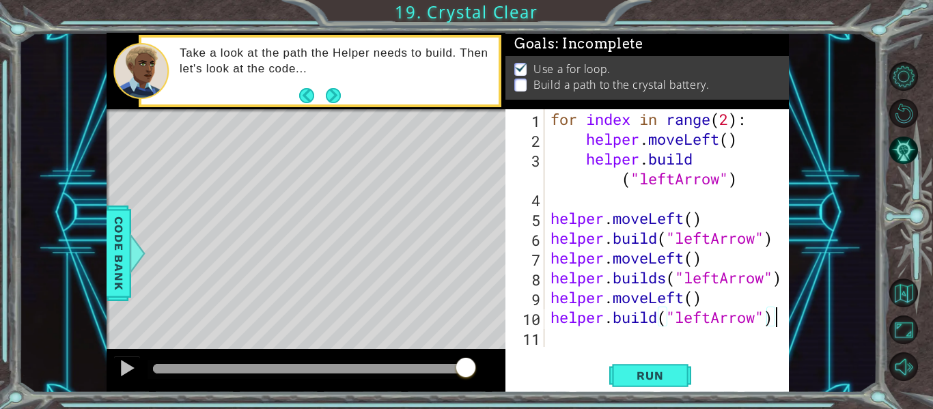
scroll to position [0, 10]
click at [679, 372] on button "Run" at bounding box center [650, 376] width 82 height 28
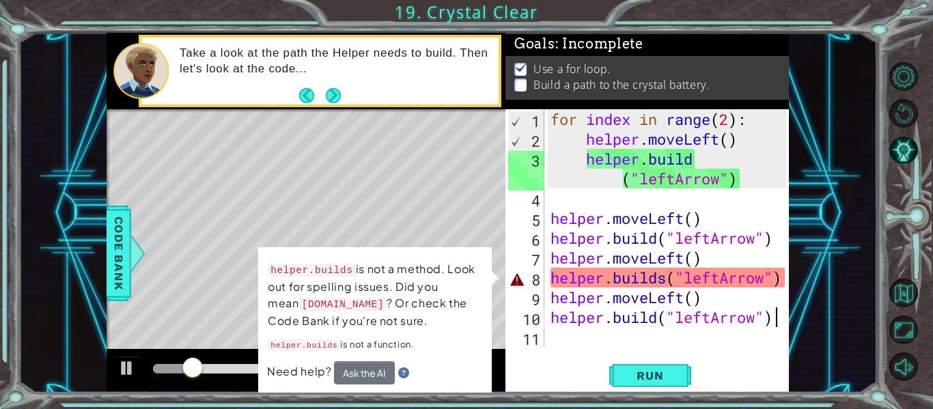
click at [667, 278] on div "for index in range ( 2 ) : helper . moveLeft ( ) helper . build ( "leftArrow" )…" at bounding box center [670, 247] width 245 height 277
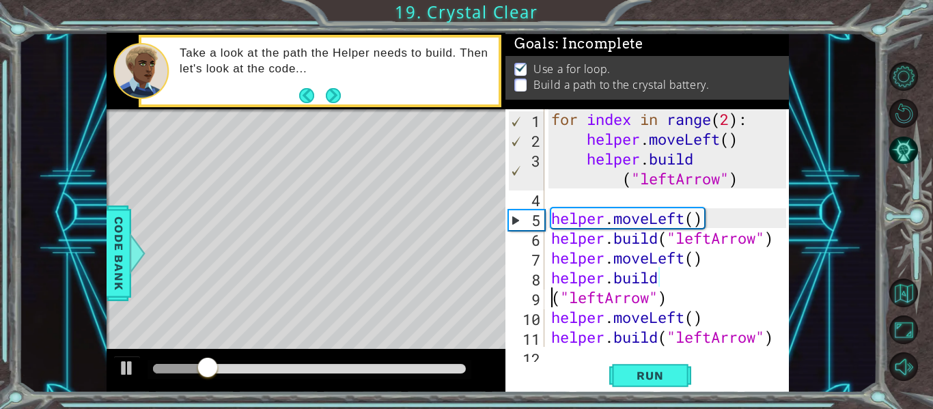
scroll to position [0, 5]
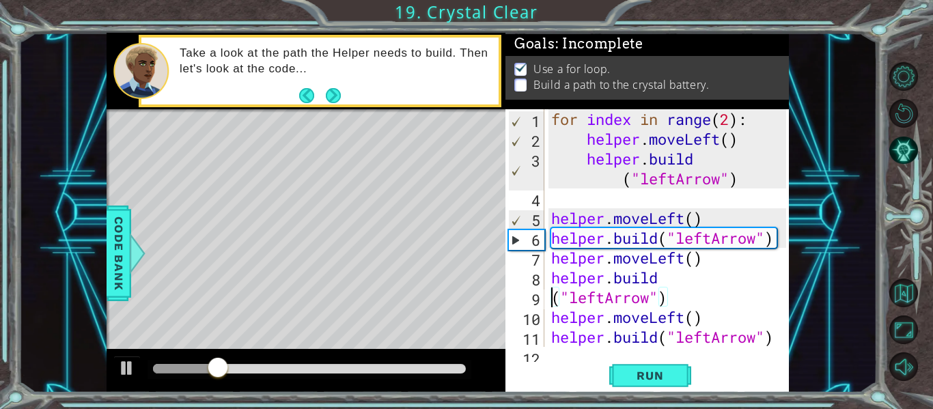
type textarea "[DOMAIN_NAME]("leftArrow")"
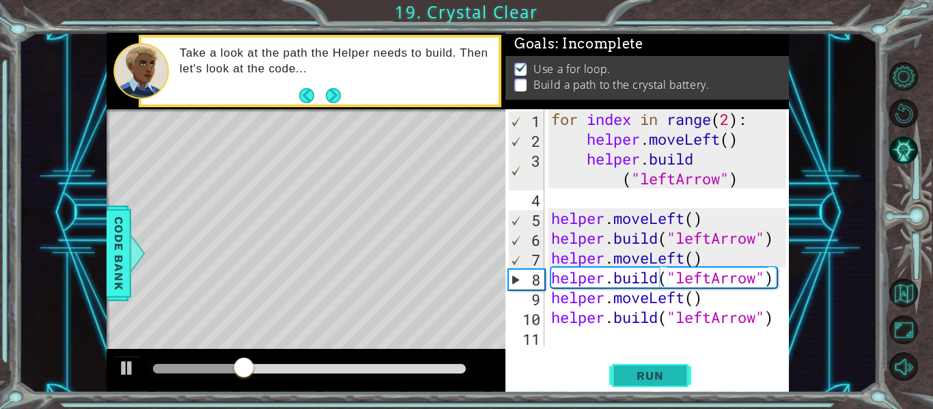
click at [685, 366] on button "Run" at bounding box center [650, 376] width 82 height 28
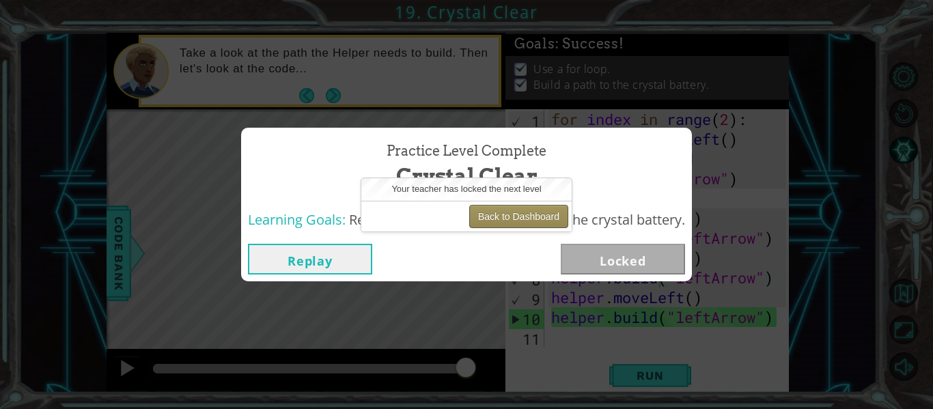
click at [540, 210] on button "Back to Dashboard" at bounding box center [518, 216] width 99 height 23
